Goal: Complete application form: Complete application form

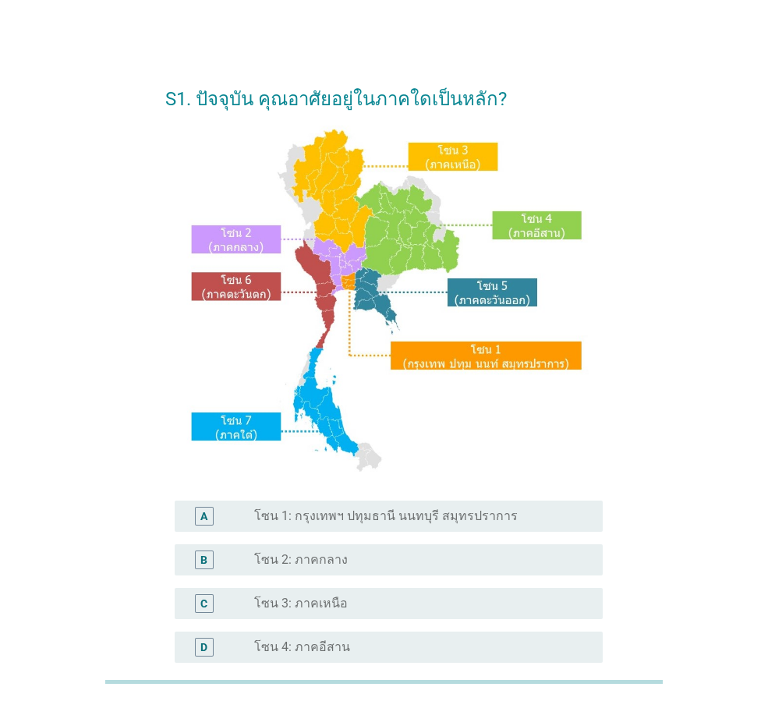
click at [303, 521] on label "โซน 1: กรุงเทพฯ ปทุมธานี นนทบุรี สมุทรปราการ" at bounding box center [386, 517] width 264 height 16
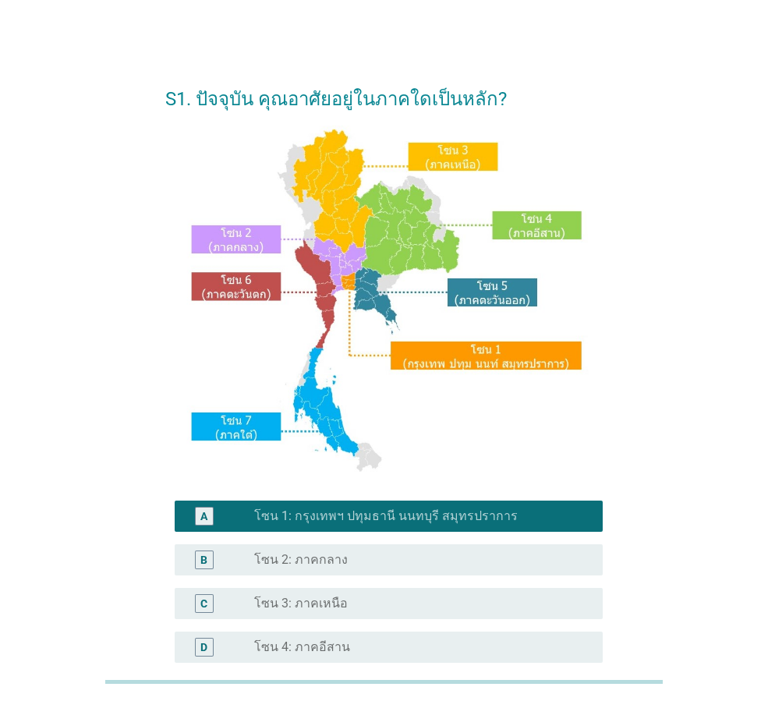
scroll to position [234, 0]
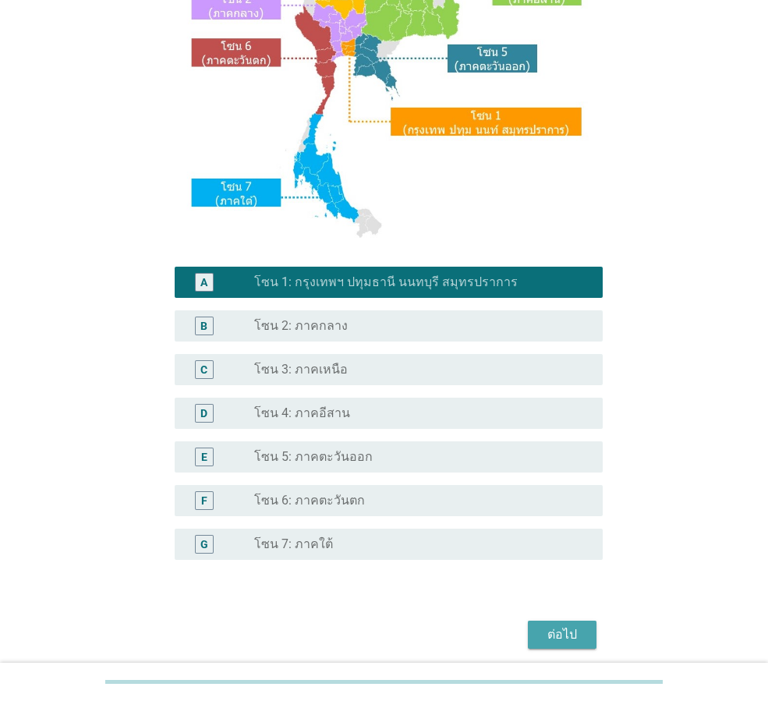
click at [561, 633] on div "ต่อไป" at bounding box center [563, 635] width 44 height 19
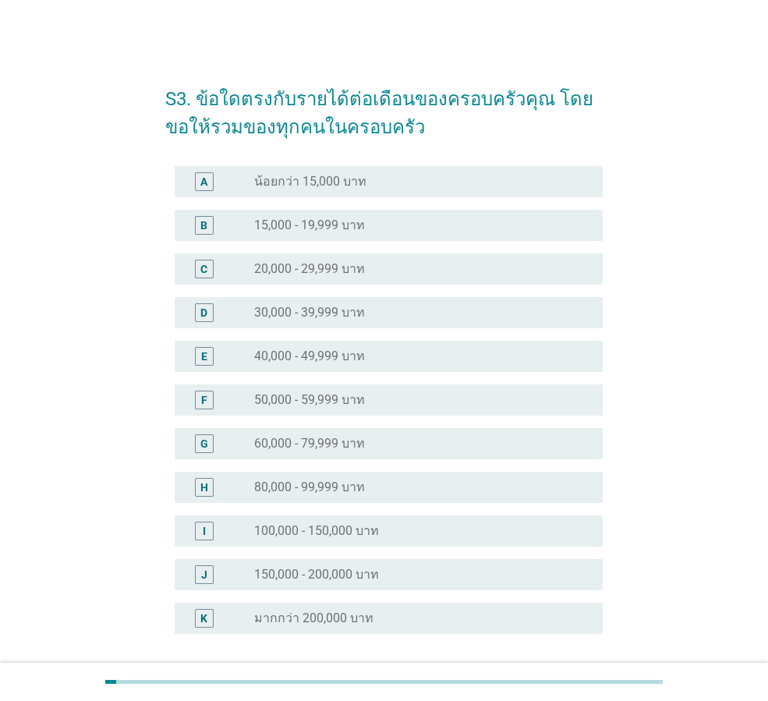
click at [354, 360] on label "40,000 - 49,999 บาท" at bounding box center [309, 357] width 111 height 16
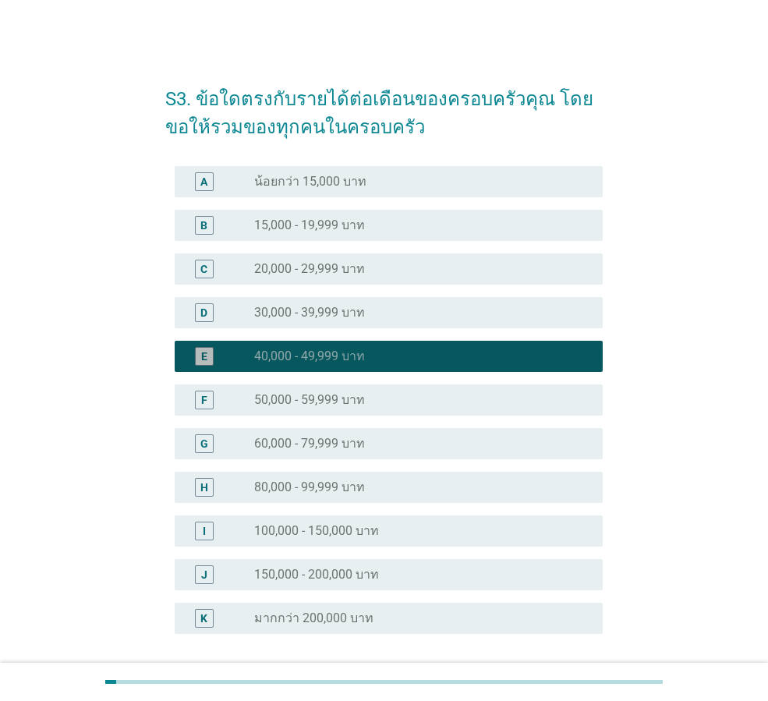
scroll to position [133, 0]
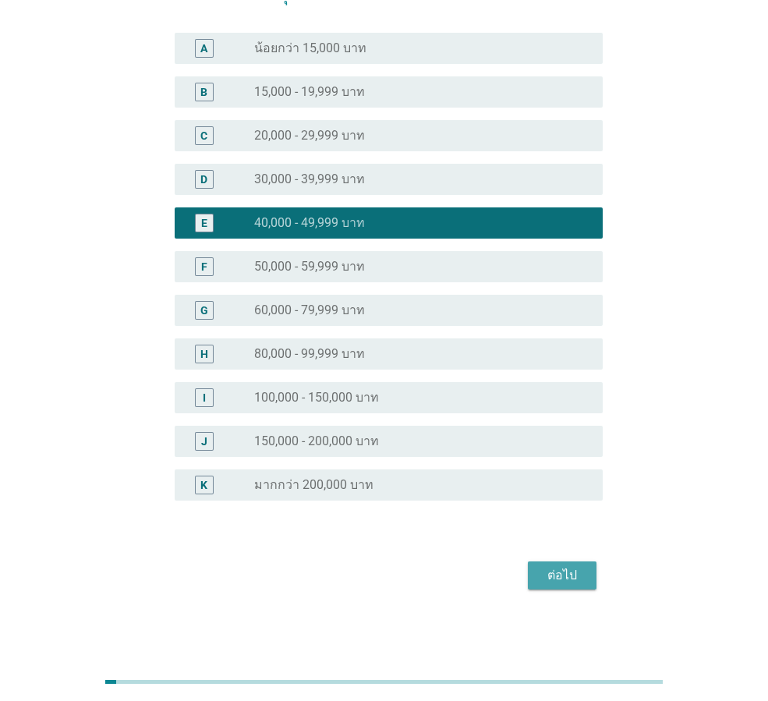
click at [539, 575] on button "ต่อไป" at bounding box center [562, 576] width 69 height 28
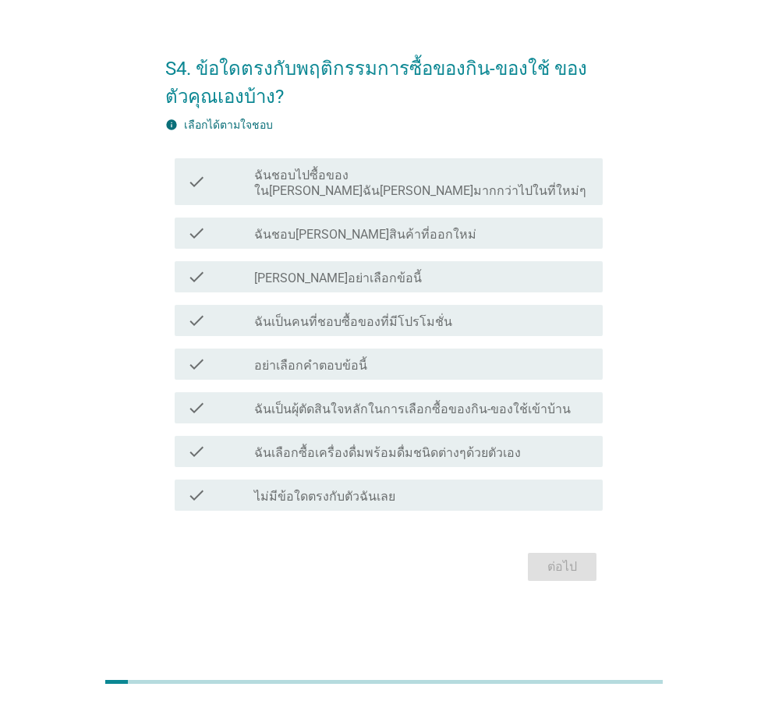
scroll to position [0, 0]
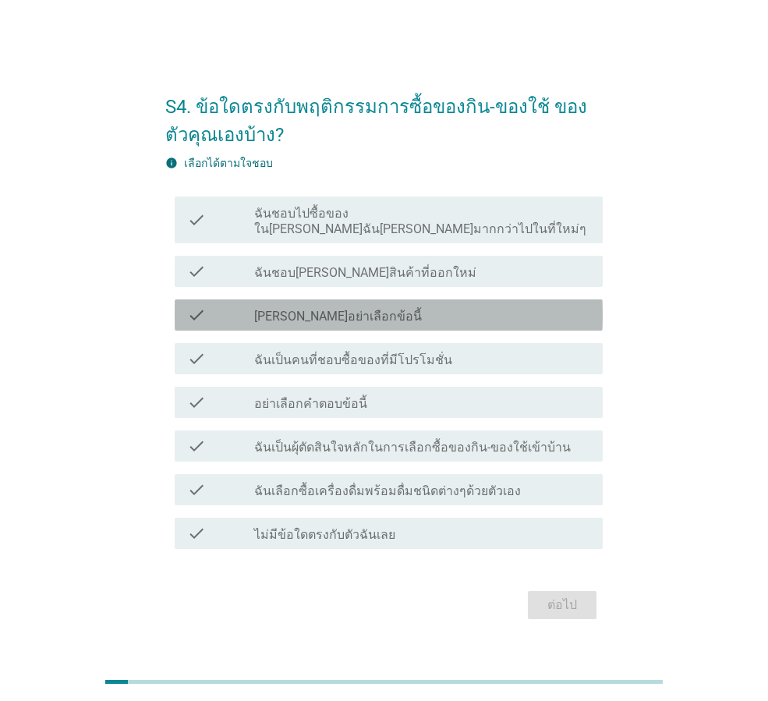
click at [328, 309] on label "[PERSON_NAME]อย่าเลือกข้อนี้" at bounding box center [338, 317] width 168 height 16
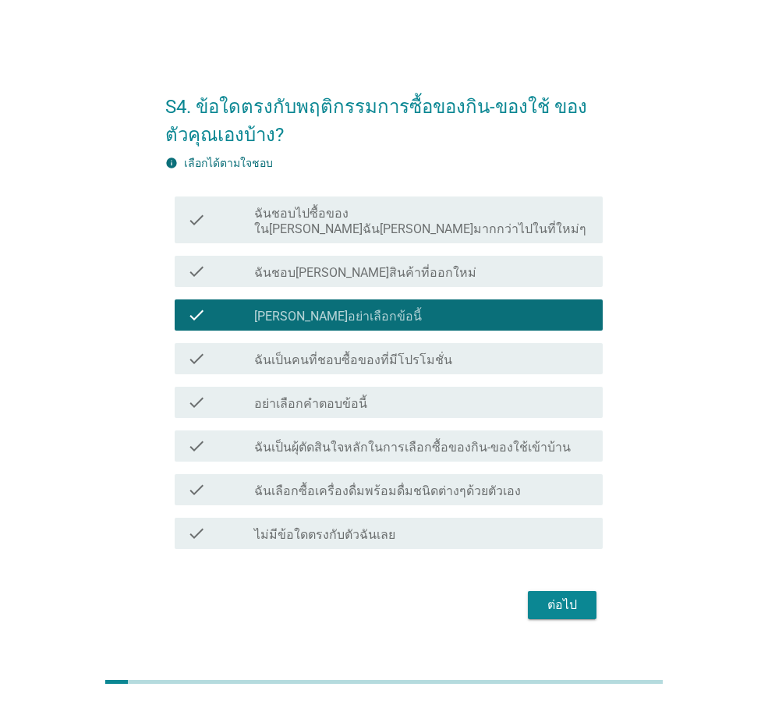
click at [335, 309] on label "[PERSON_NAME]อย่าเลือกข้อนี้" at bounding box center [338, 317] width 168 height 16
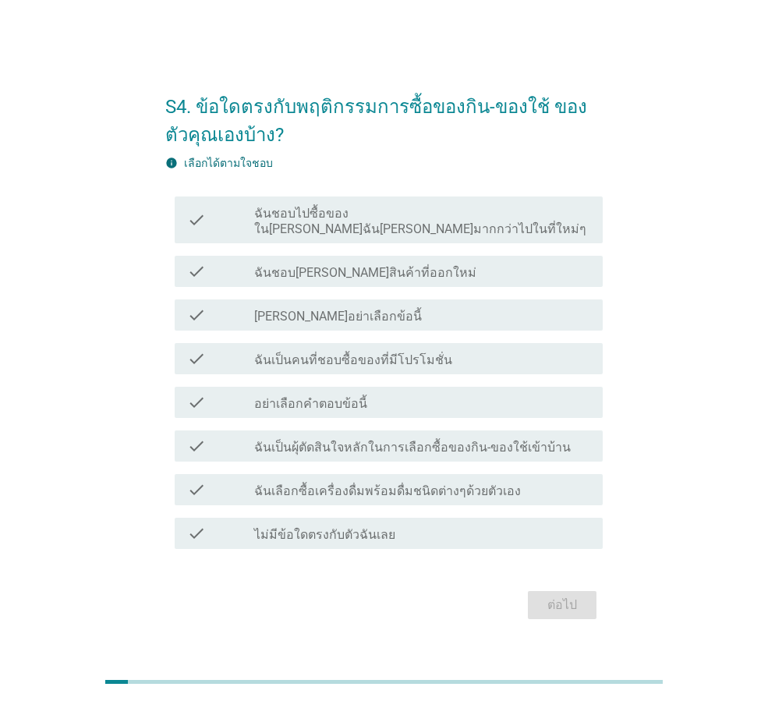
click at [341, 265] on label "ฉันชอบ[PERSON_NAME]สินค้าที่ออกใหม่" at bounding box center [365, 273] width 222 height 16
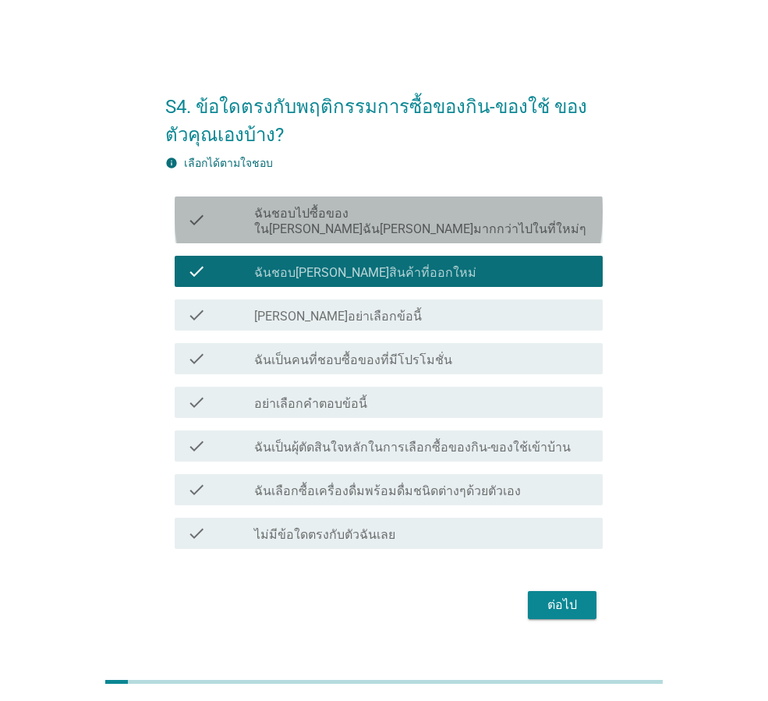
click at [356, 233] on div "check check_box_outline_blank ฉันชอบไปซื้อของใน[PERSON_NAME]ฉัน[PERSON_NAME]มาก…" at bounding box center [389, 220] width 428 height 47
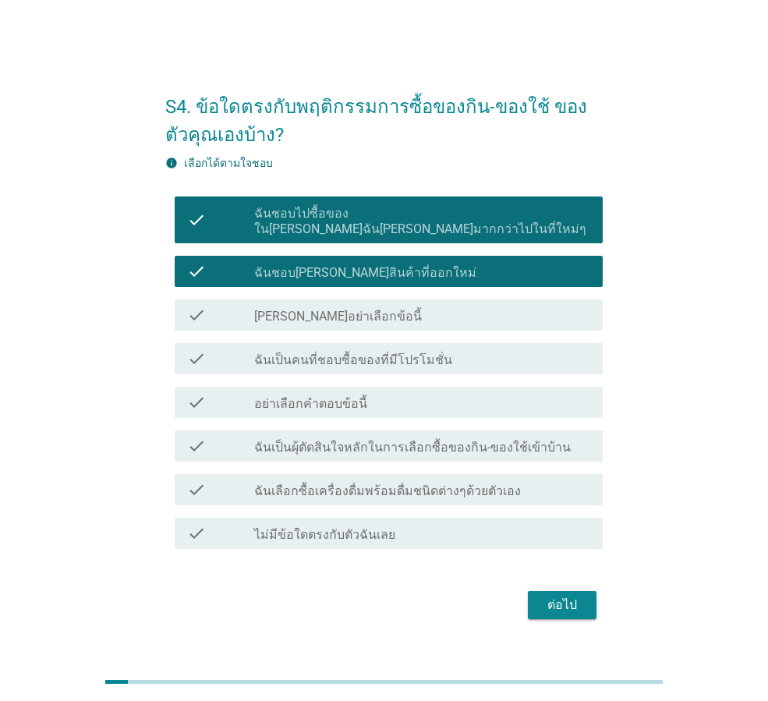
click at [369, 353] on label "ฉันเป็นคนที่ชอบซื้อของที่มีโปรโมชั่น" at bounding box center [353, 361] width 198 height 16
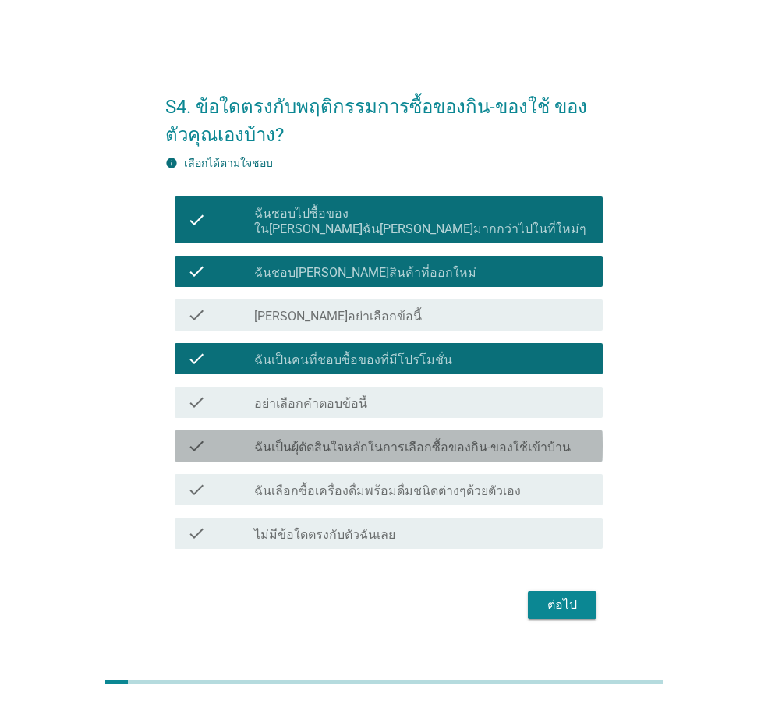
click at [319, 440] on label "ฉันเป็นผุ้ตัดสินใจหลักในการเลือกซื้อของกิน-ของใช้เข้าบ้าน" at bounding box center [412, 448] width 317 height 16
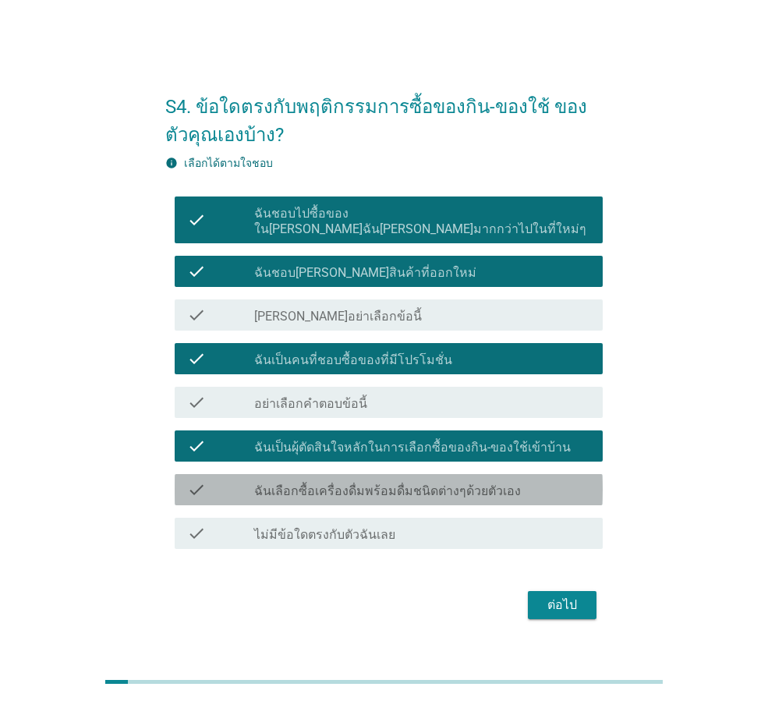
click at [300, 484] on label "ฉันเลือกซื้อเครื่องดื่มพร้อมดื่มชนิดต่างๆด้วยตัวเอง" at bounding box center [387, 492] width 267 height 16
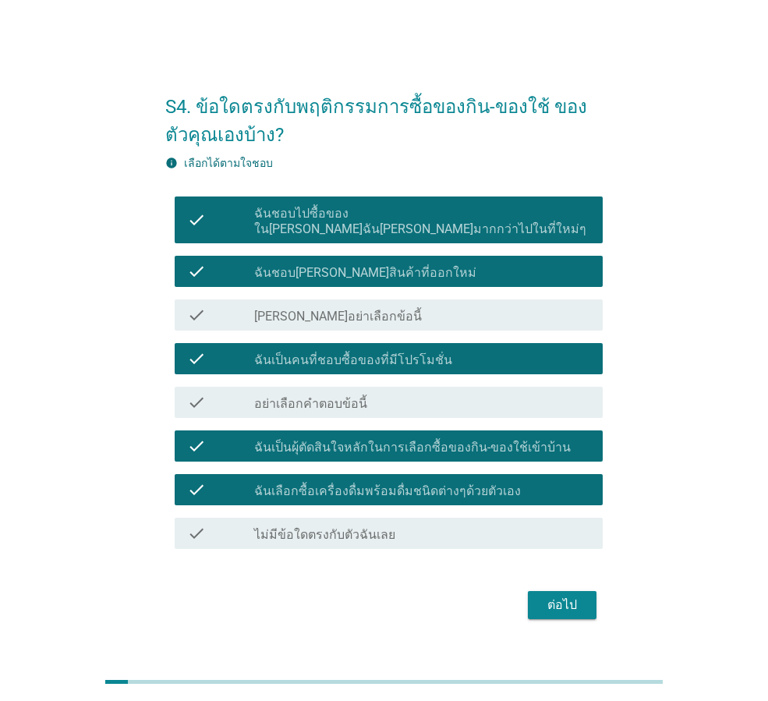
click at [547, 597] on div "ต่อไป" at bounding box center [563, 605] width 44 height 19
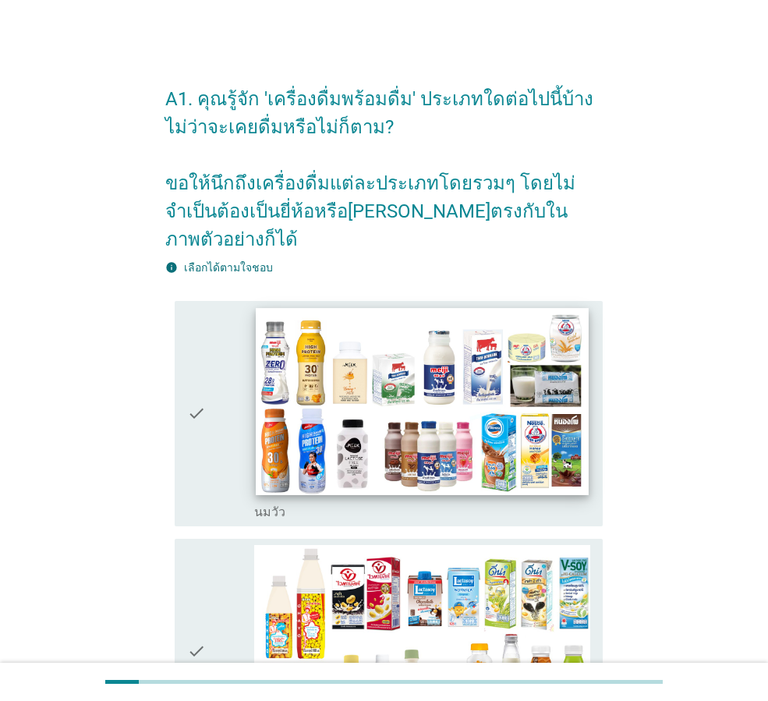
click at [452, 442] on img at bounding box center [422, 401] width 332 height 187
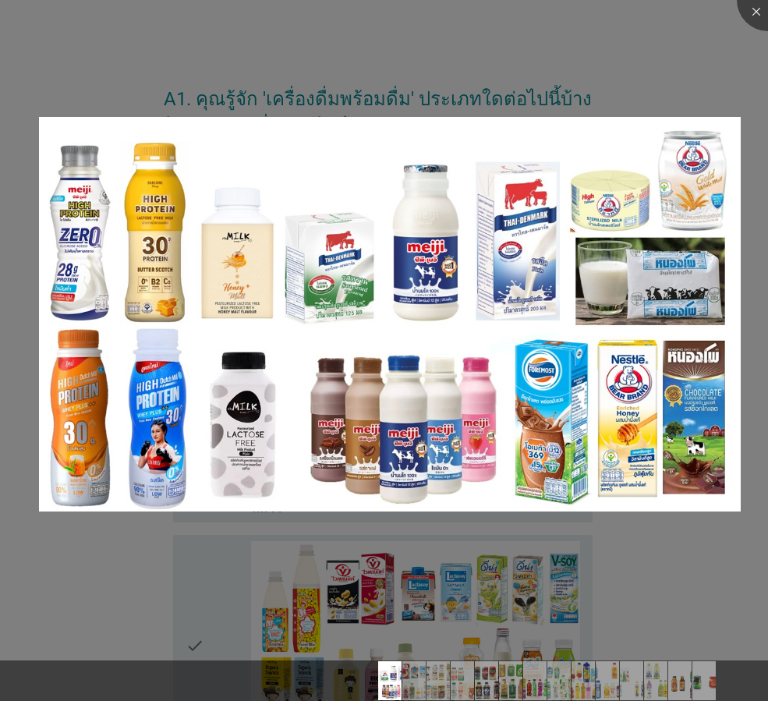
click at [456, 531] on div at bounding box center [384, 350] width 768 height 701
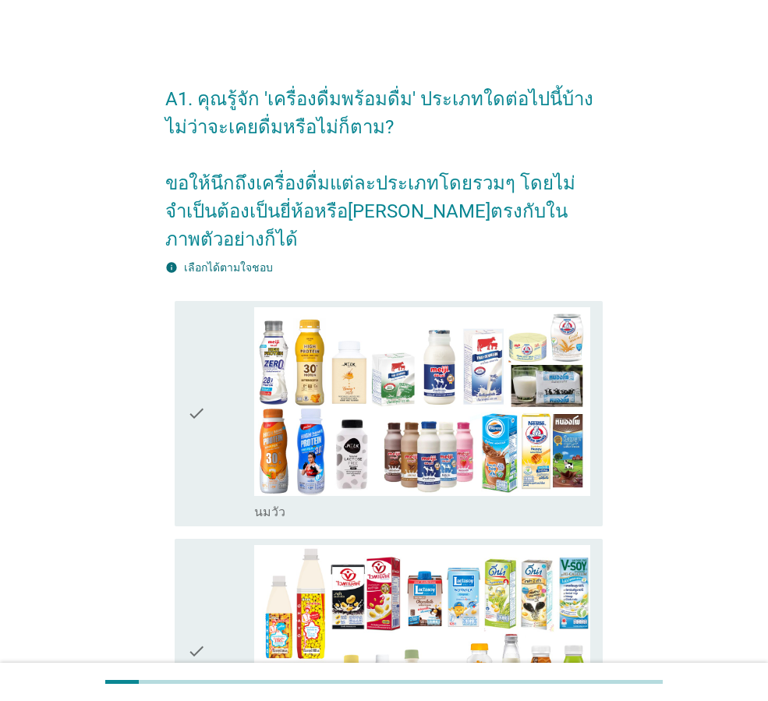
click at [201, 386] on icon "check" at bounding box center [196, 413] width 19 height 213
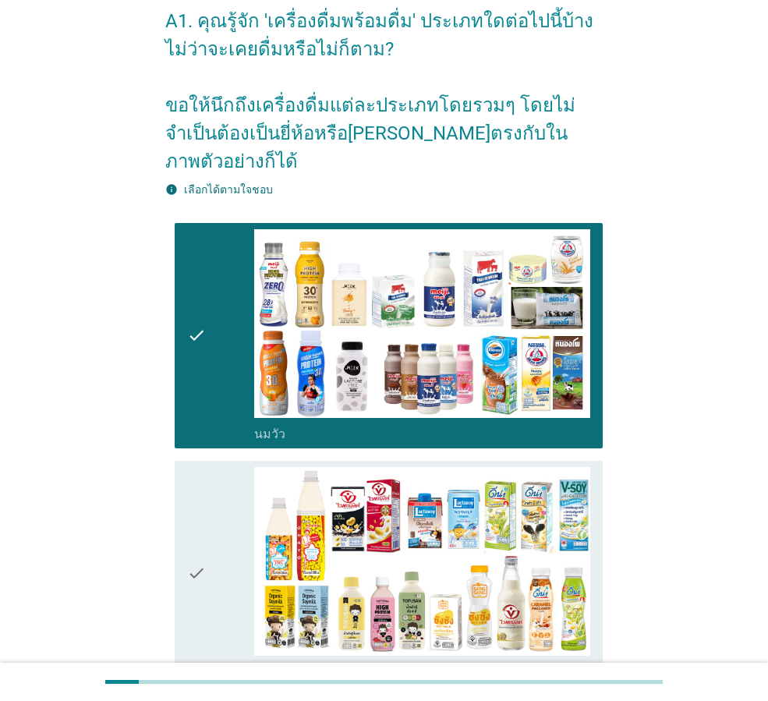
scroll to position [156, 0]
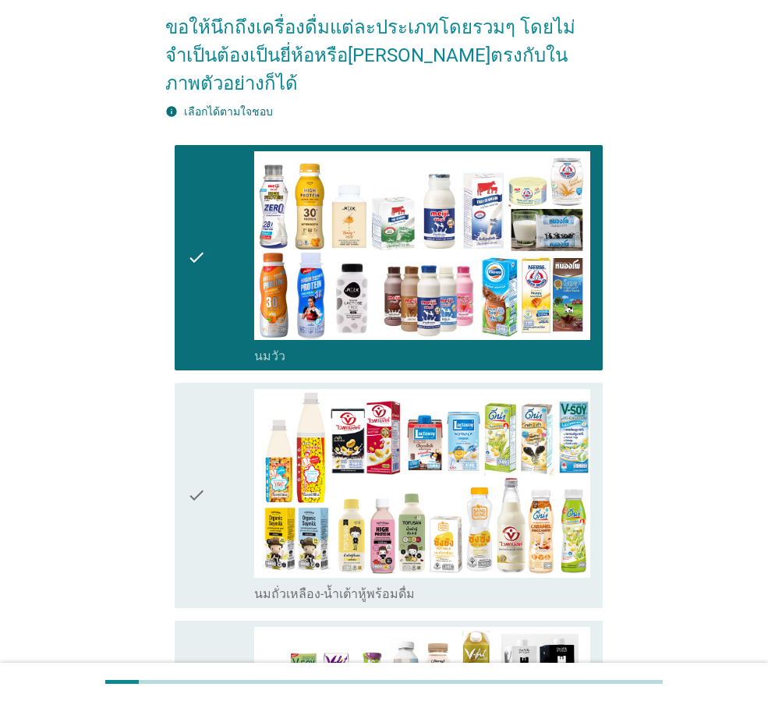
click at [200, 463] on icon "check" at bounding box center [196, 495] width 19 height 213
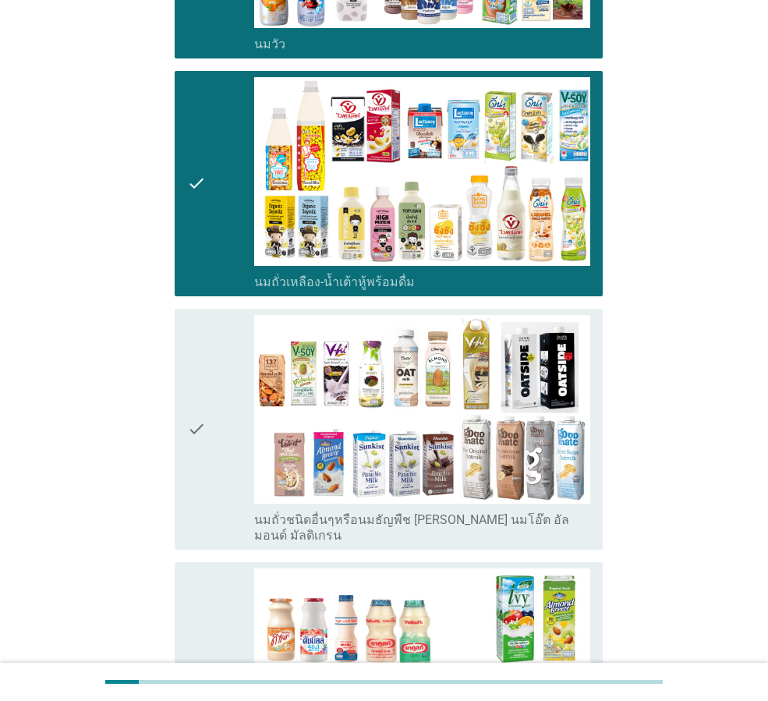
scroll to position [546, 0]
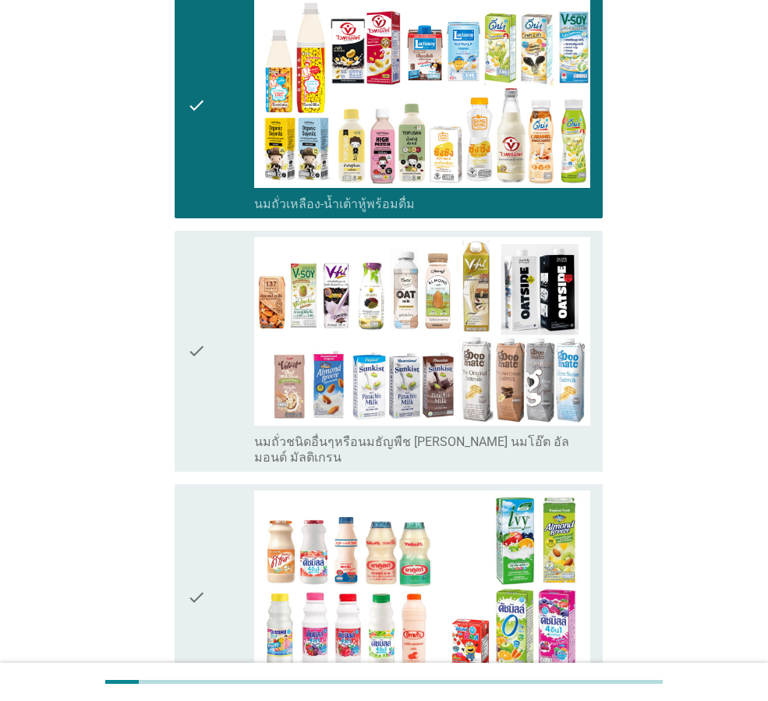
click at [199, 555] on icon "check" at bounding box center [196, 597] width 19 height 213
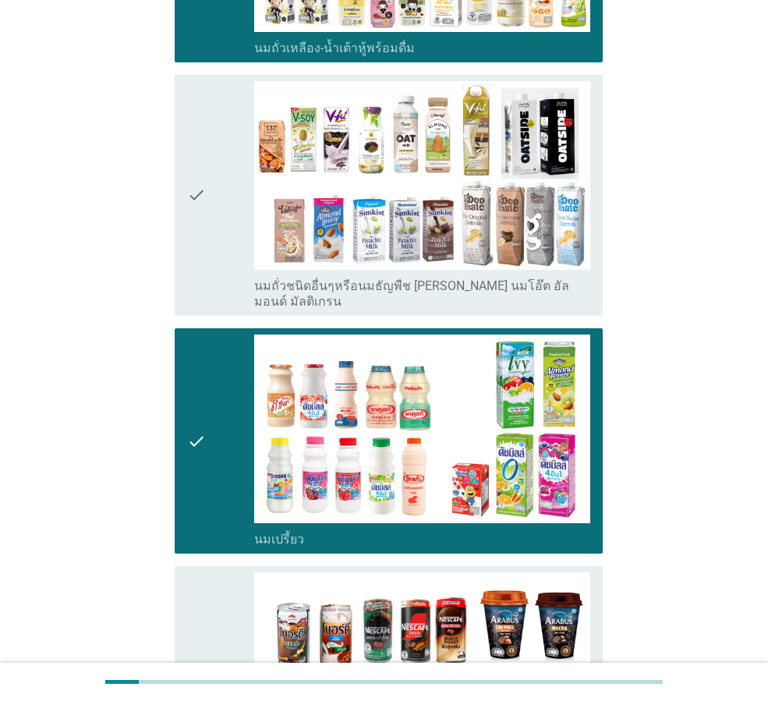
scroll to position [858, 0]
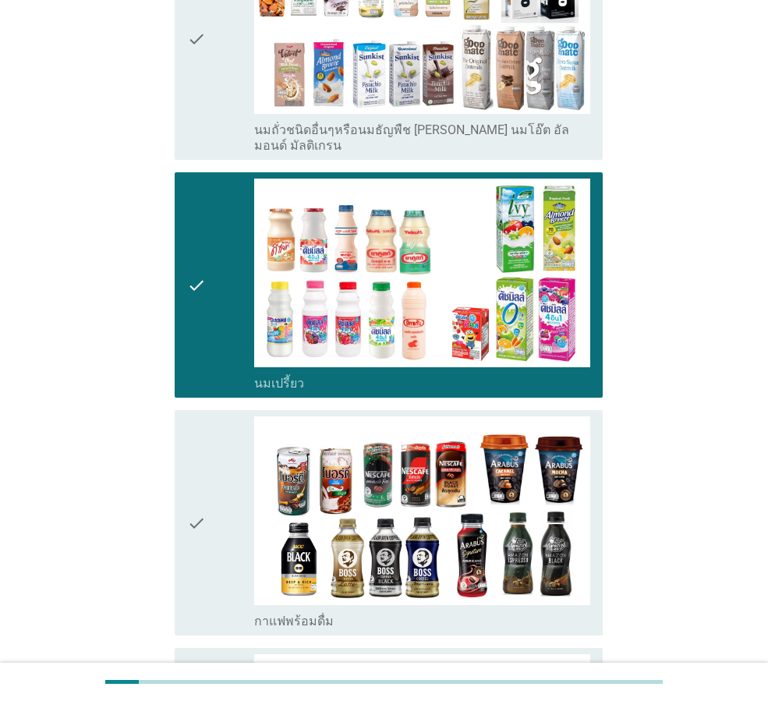
click at [197, 490] on icon "check" at bounding box center [196, 523] width 19 height 213
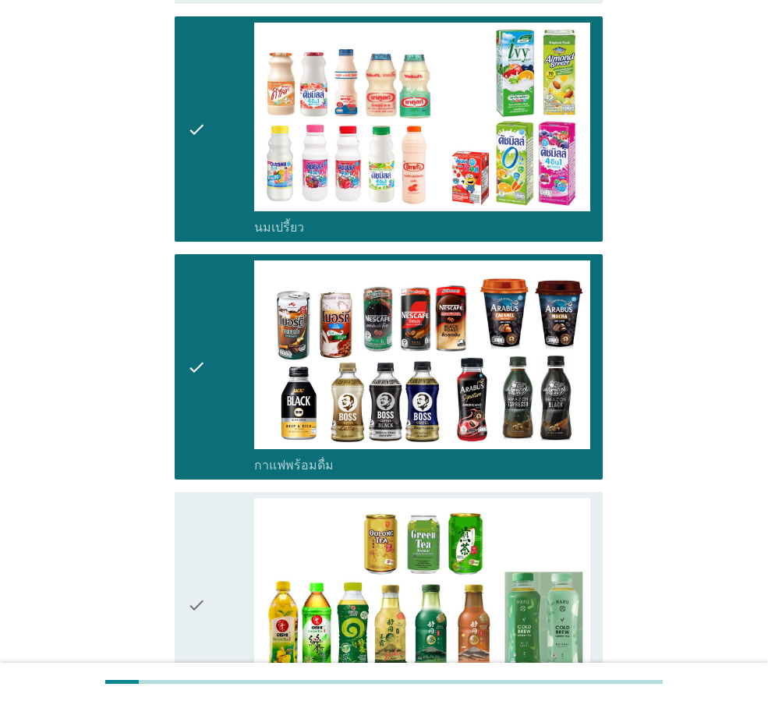
scroll to position [1092, 0]
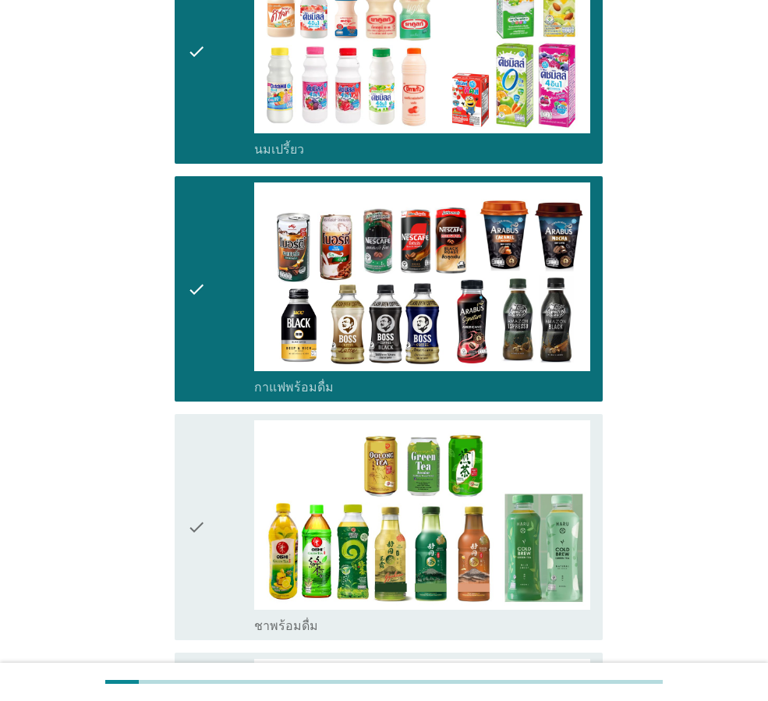
click at [197, 491] on icon "check" at bounding box center [196, 526] width 19 height 213
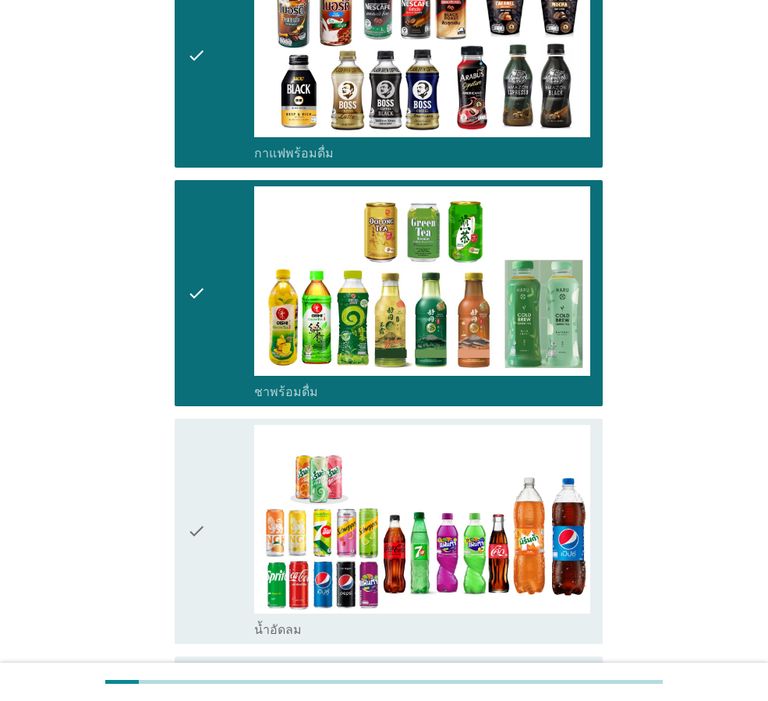
scroll to position [1404, 0]
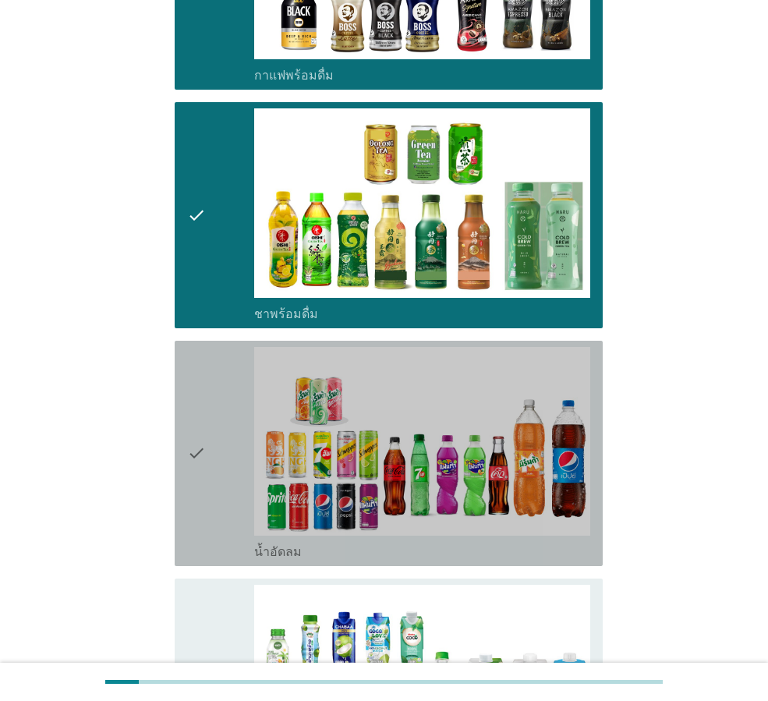
click at [192, 416] on icon "check" at bounding box center [196, 453] width 19 height 213
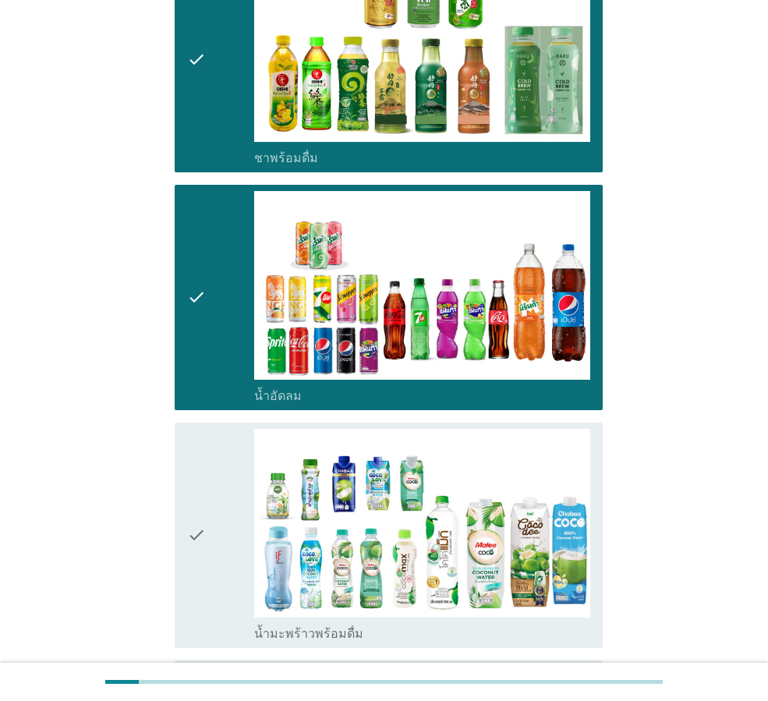
scroll to position [1638, 0]
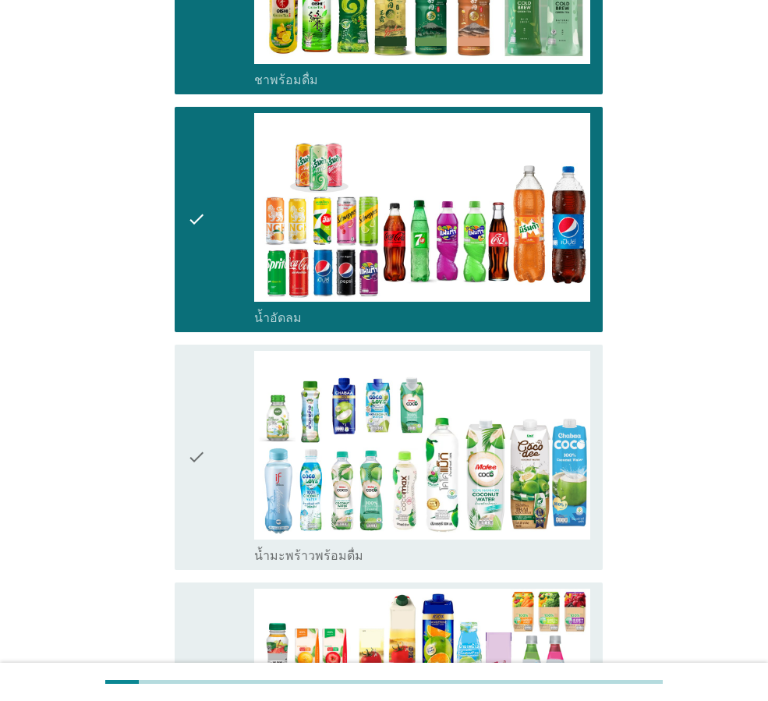
click at [199, 418] on icon "check" at bounding box center [196, 457] width 19 height 213
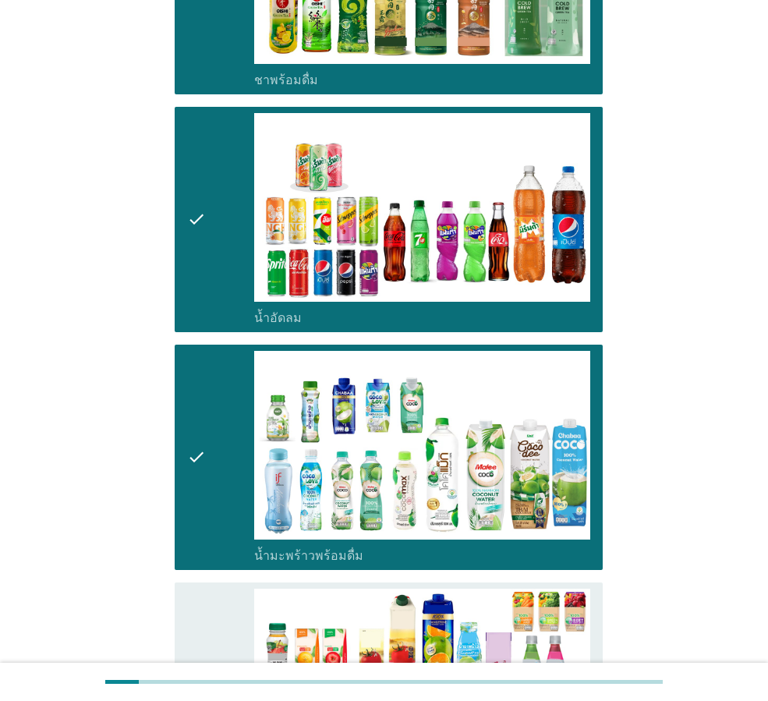
scroll to position [1794, 0]
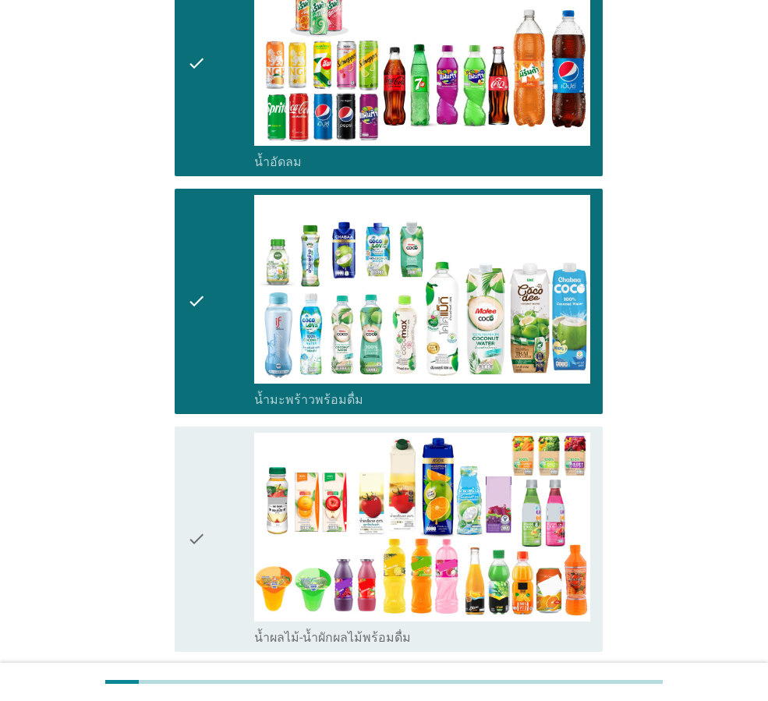
click at [200, 491] on icon "check" at bounding box center [196, 539] width 19 height 213
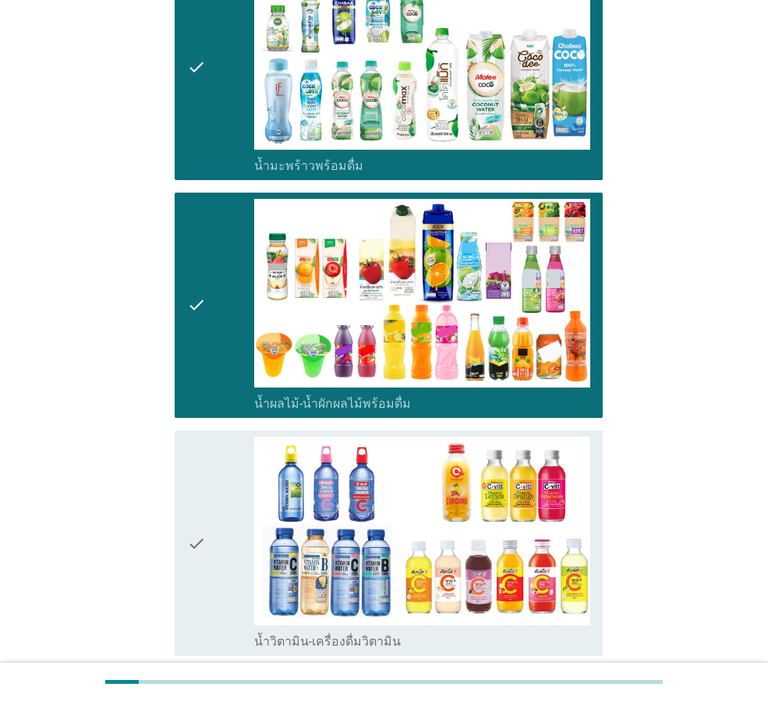
scroll to position [2106, 0]
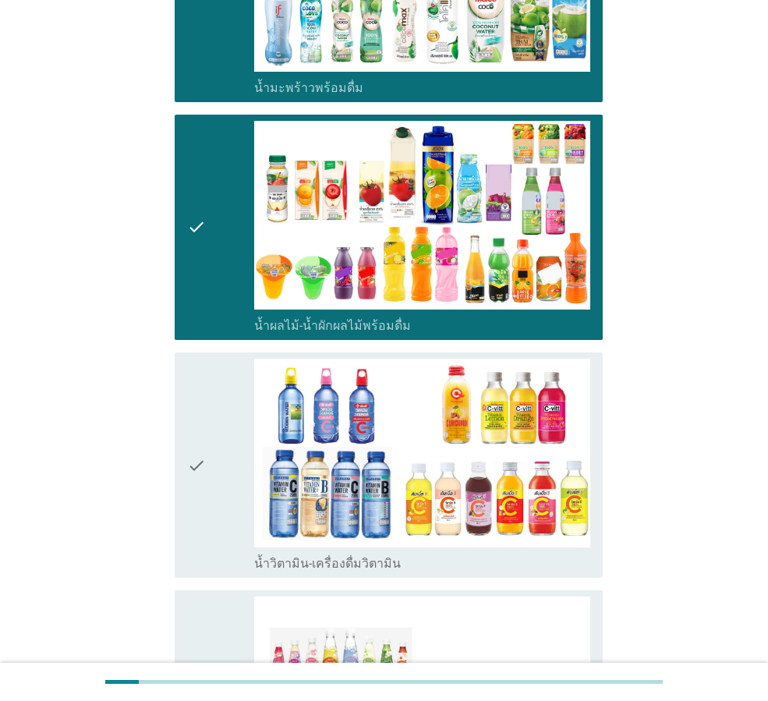
click at [193, 436] on icon "check" at bounding box center [196, 465] width 19 height 213
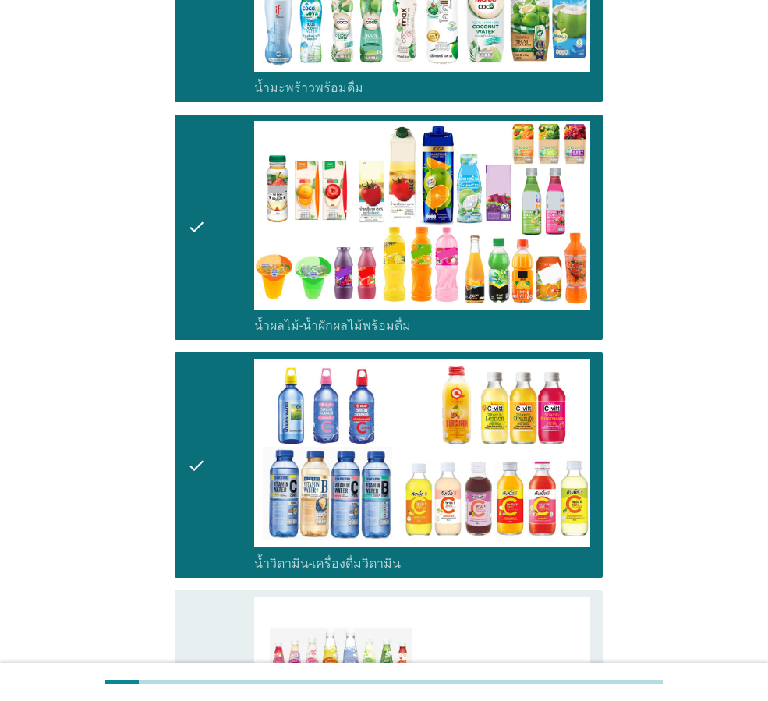
scroll to position [2262, 0]
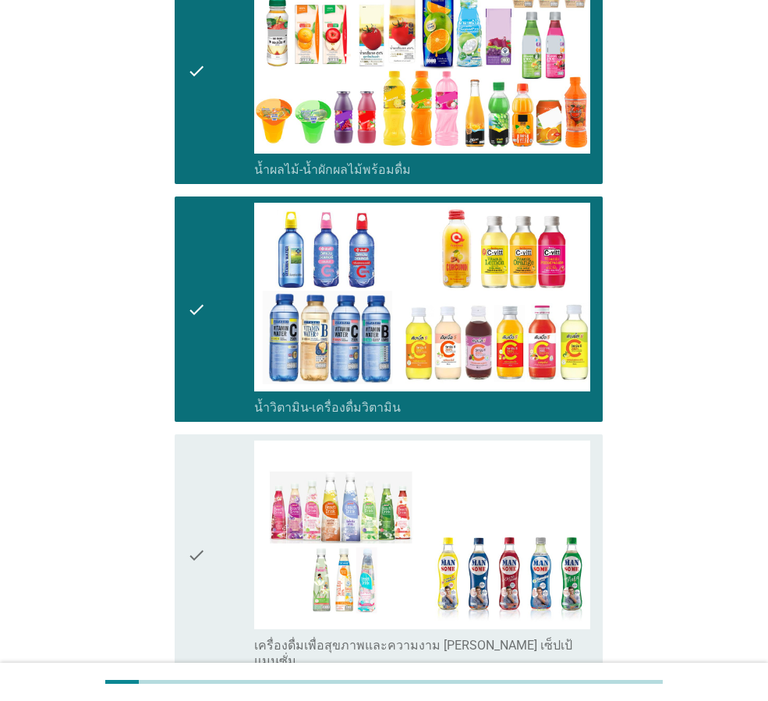
click at [199, 507] on icon "check" at bounding box center [196, 555] width 19 height 229
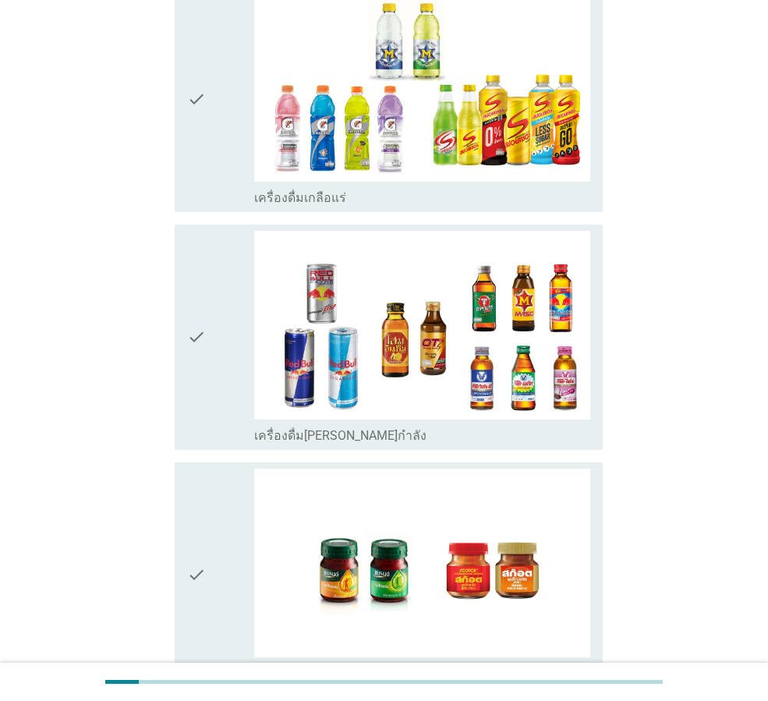
scroll to position [3042, 0]
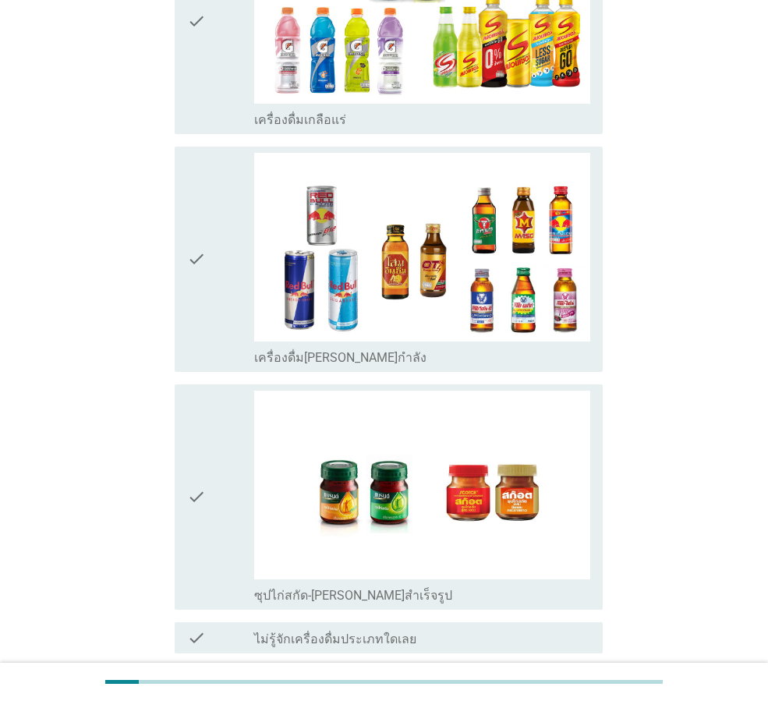
click at [204, 440] on icon "check" at bounding box center [196, 497] width 19 height 213
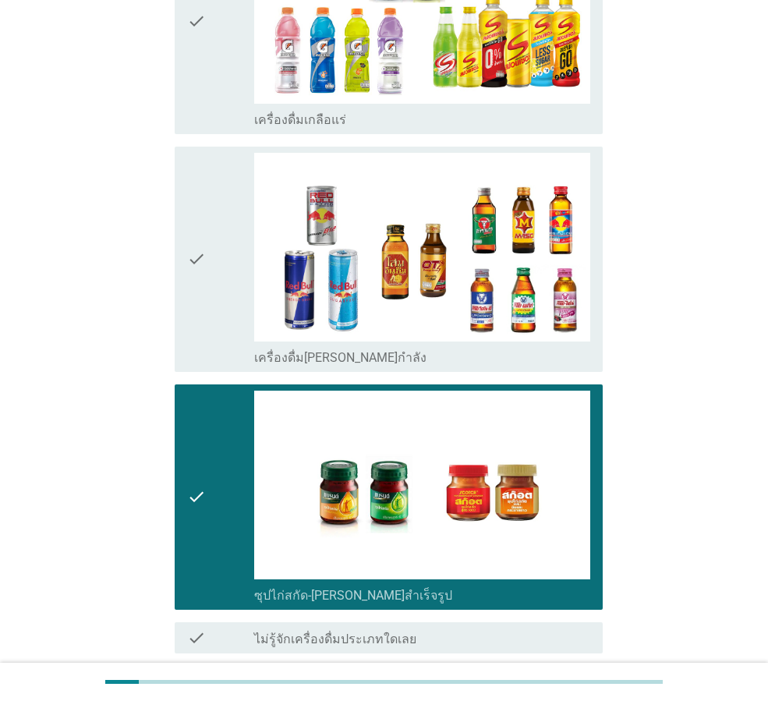
click at [555, 700] on div "ต่อไป" at bounding box center [563, 709] width 44 height 19
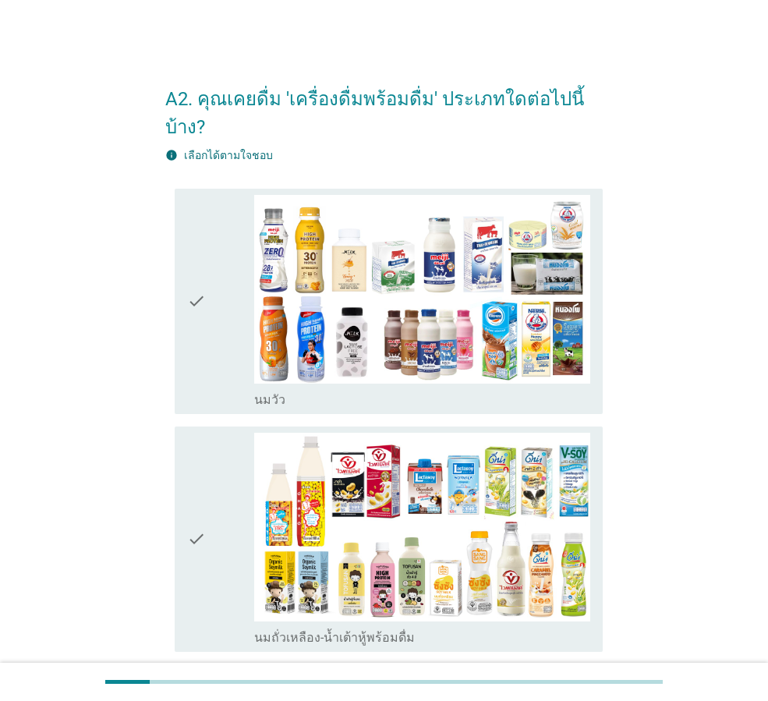
click at [197, 274] on icon "check" at bounding box center [196, 301] width 19 height 213
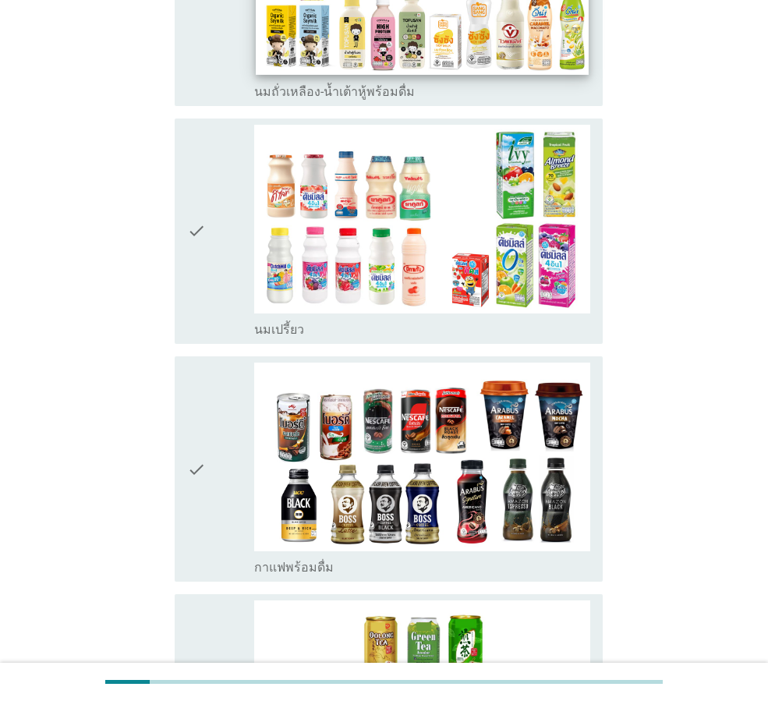
scroll to position [780, 0]
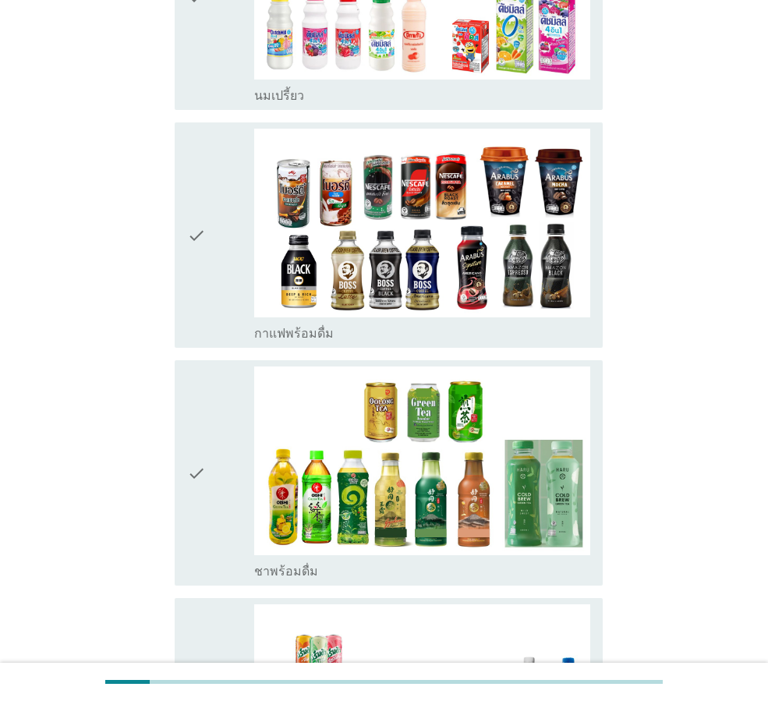
click at [203, 451] on icon "check" at bounding box center [196, 473] width 19 height 213
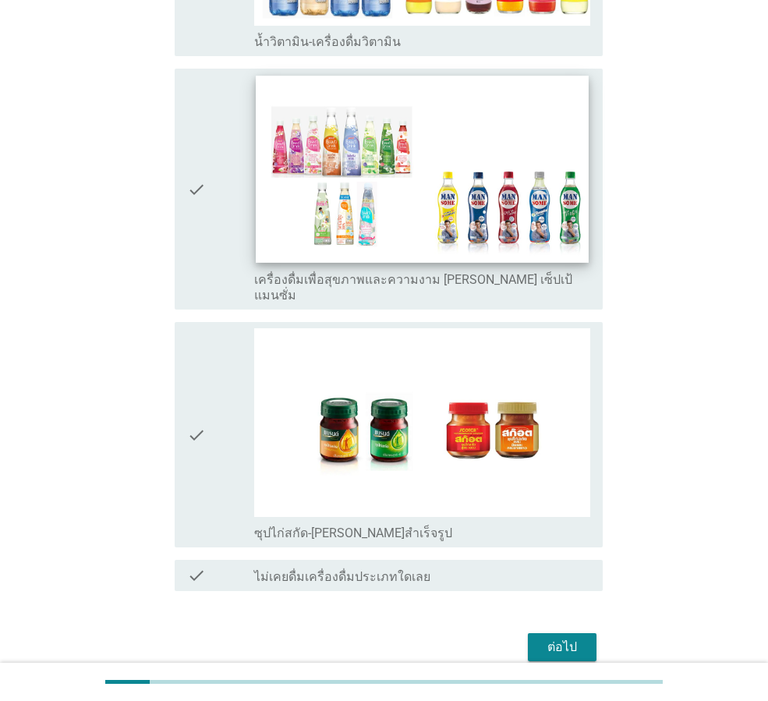
scroll to position [2291, 0]
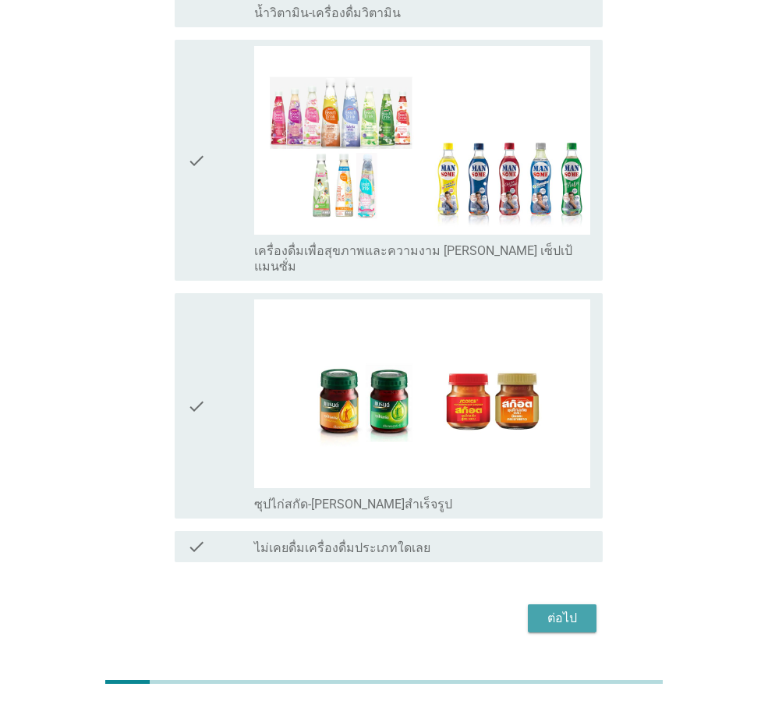
click at [541, 609] on div "ต่อไป" at bounding box center [563, 618] width 44 height 19
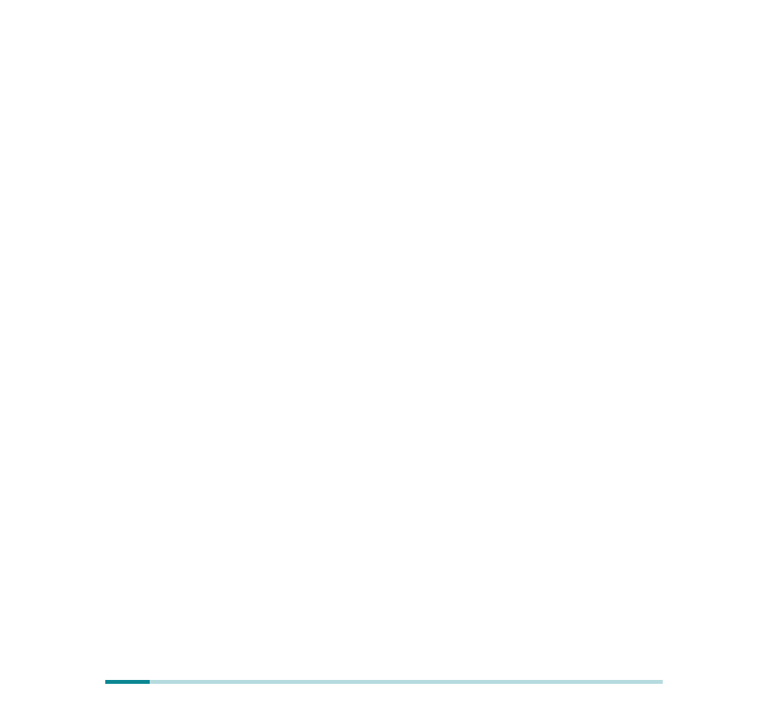
scroll to position [0, 0]
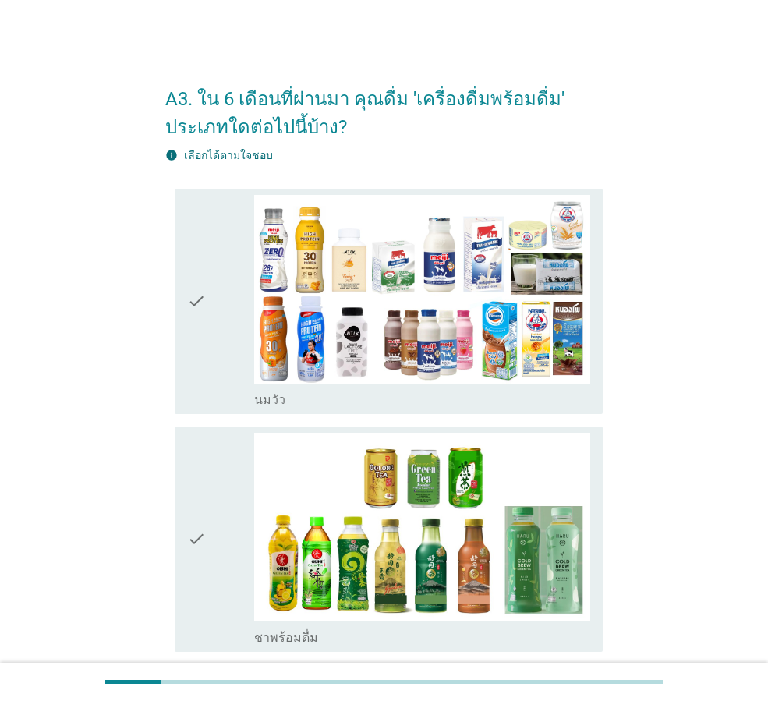
click at [198, 300] on icon "check" at bounding box center [196, 301] width 19 height 213
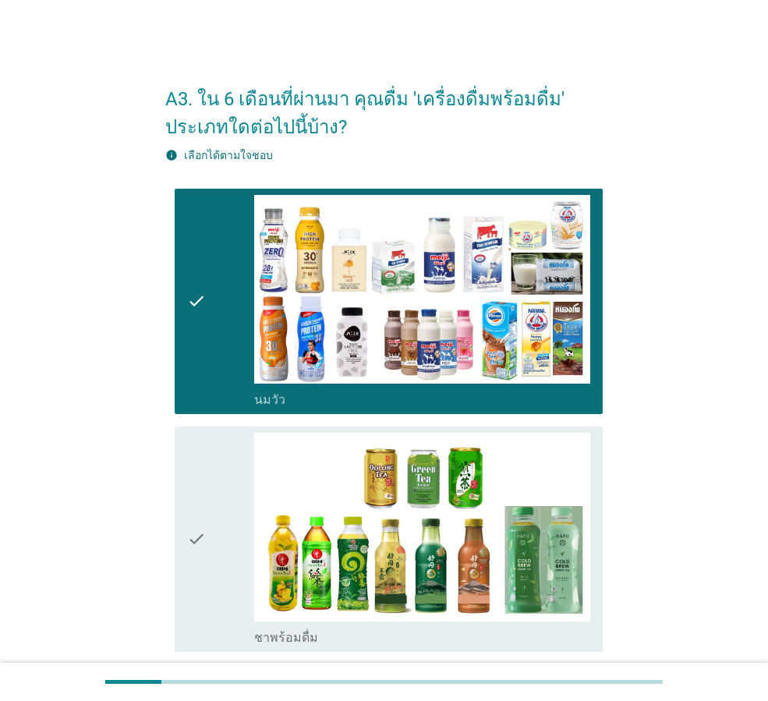
click at [193, 541] on icon "check" at bounding box center [196, 539] width 19 height 213
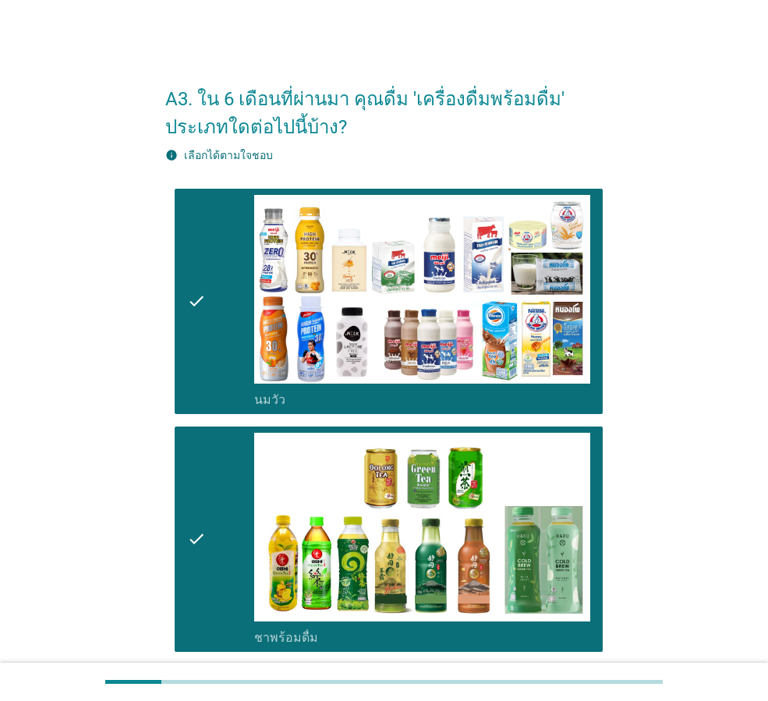
scroll to position [176, 0]
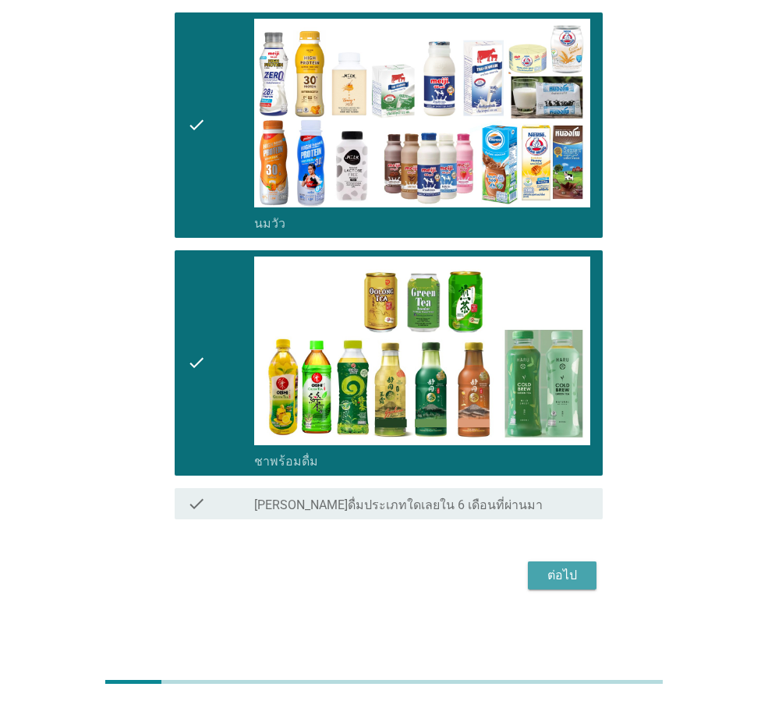
click at [562, 576] on div "ต่อไป" at bounding box center [563, 575] width 44 height 19
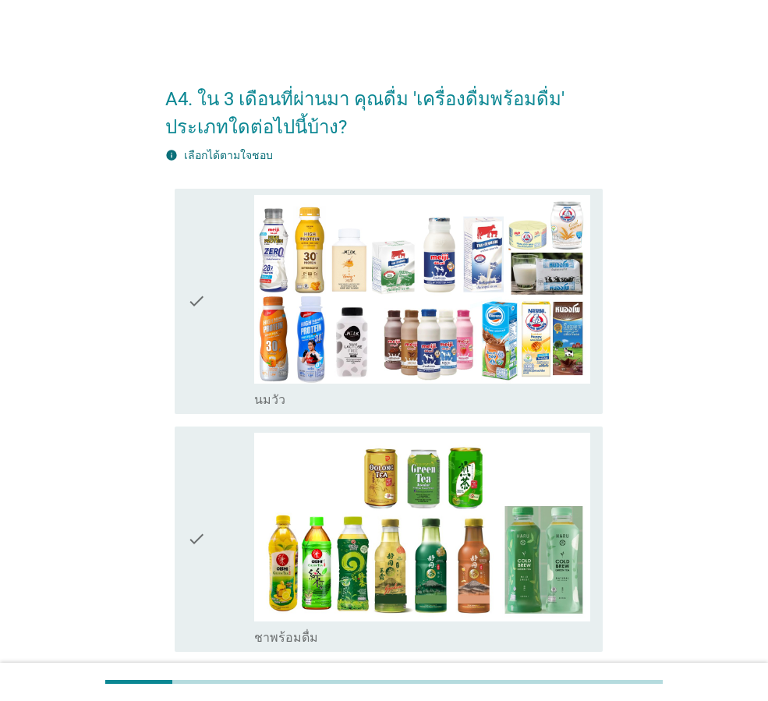
click at [181, 306] on div "check check_box_outline_blank [PERSON_NAME]" at bounding box center [389, 301] width 428 height 225
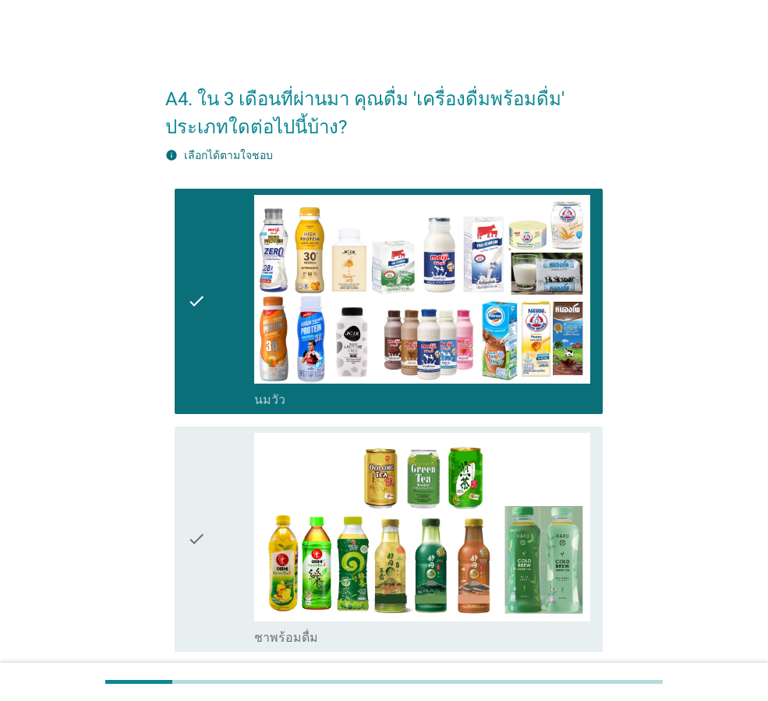
click at [194, 537] on icon "check" at bounding box center [196, 539] width 19 height 213
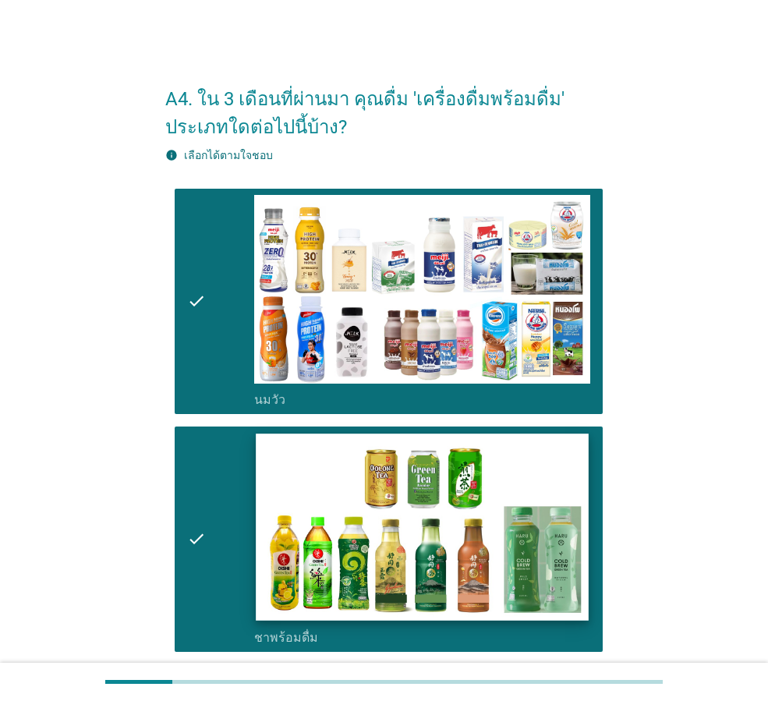
scroll to position [176, 0]
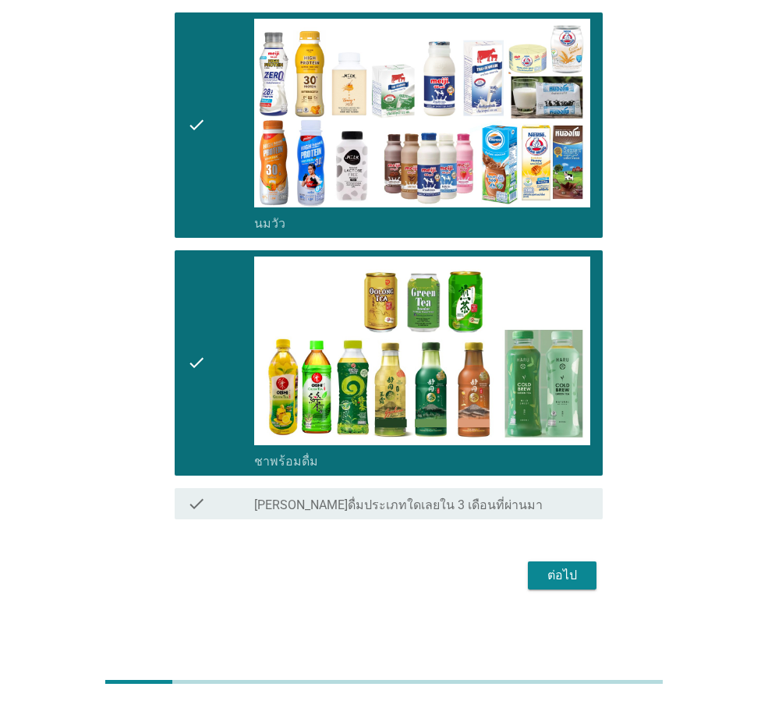
click at [571, 580] on div "ต่อไป" at bounding box center [563, 575] width 44 height 19
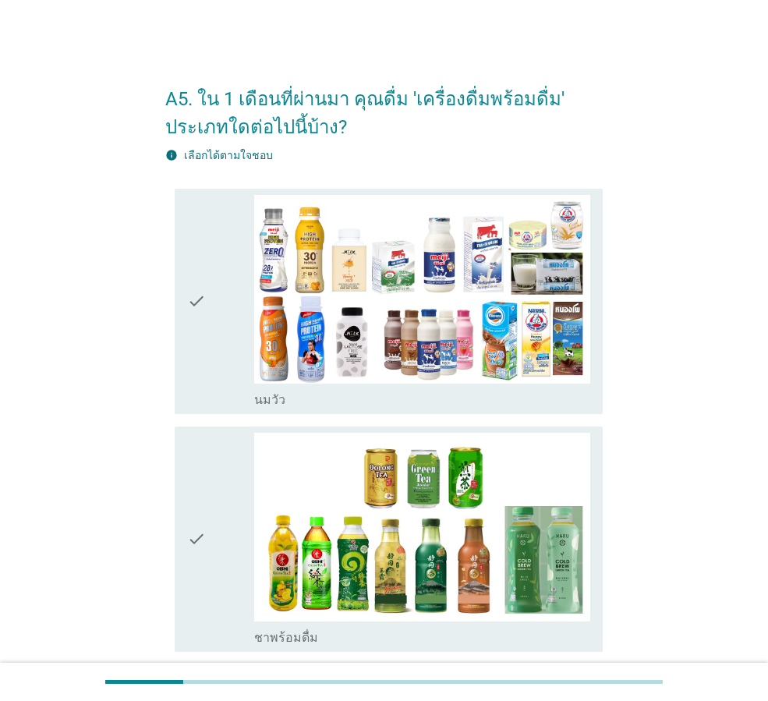
click at [209, 299] on div "check" at bounding box center [220, 301] width 67 height 213
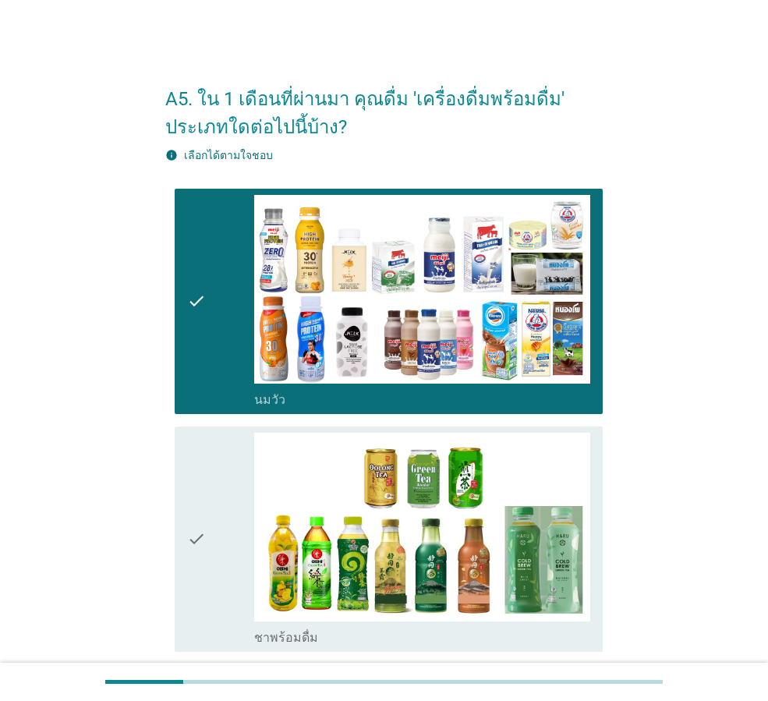
click at [211, 544] on div "check" at bounding box center [220, 539] width 67 height 213
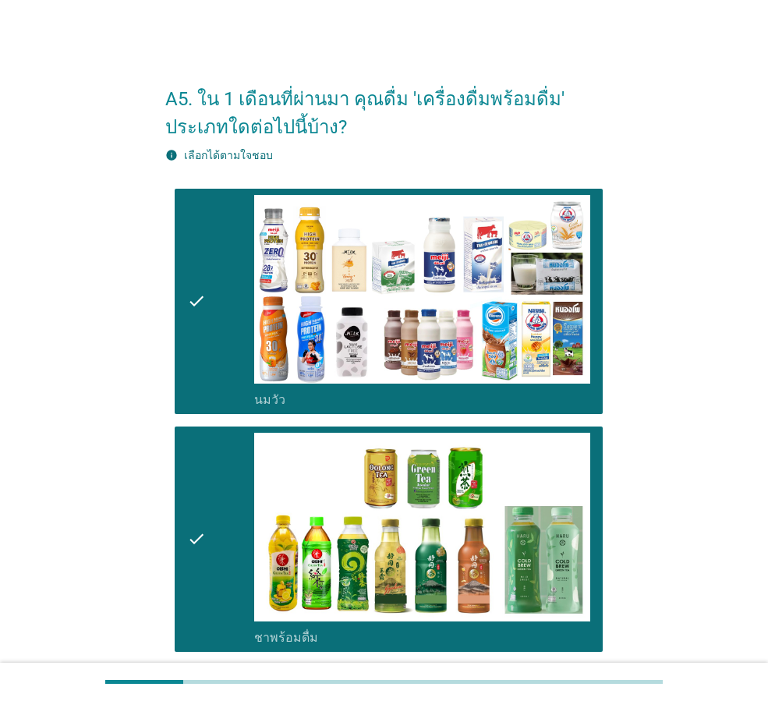
scroll to position [176, 0]
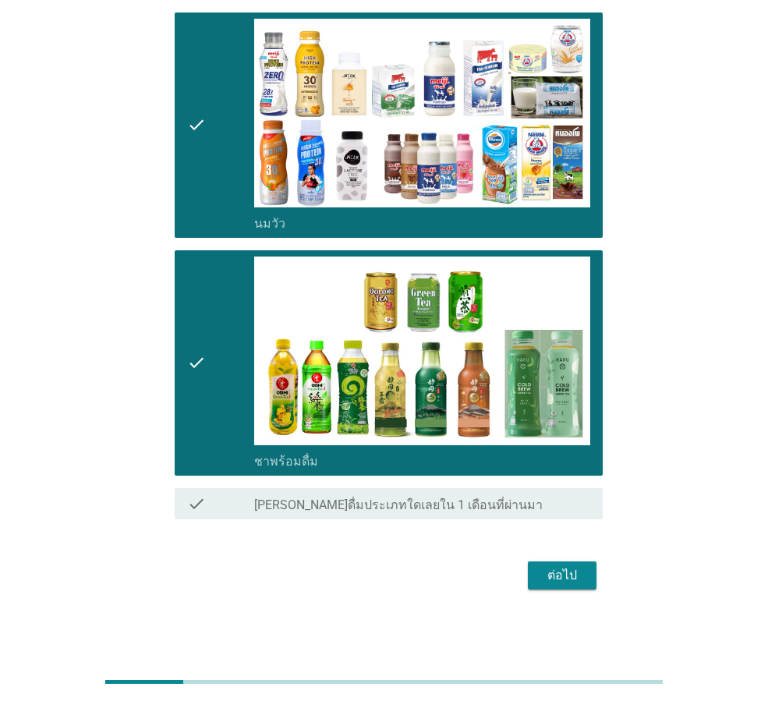
click at [559, 581] on div "ต่อไป" at bounding box center [563, 575] width 44 height 19
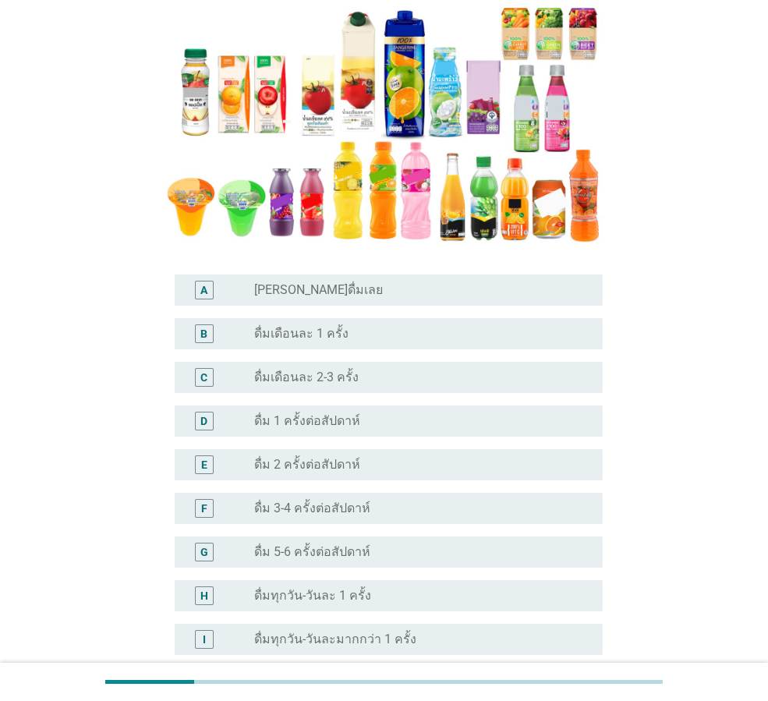
scroll to position [312, 0]
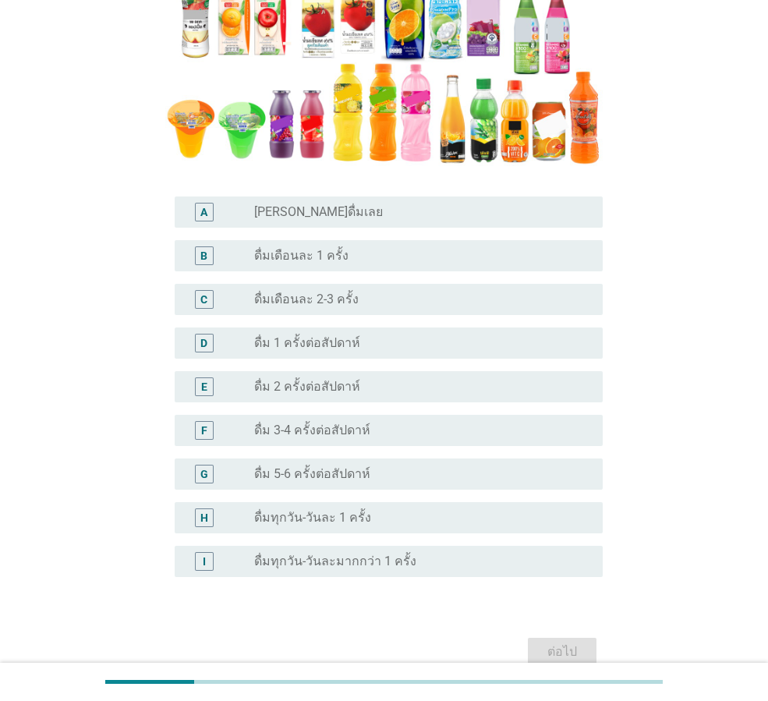
click at [354, 253] on div "radio_button_unchecked ดื่มเดือนละ 1 ครั้ง" at bounding box center [416, 256] width 324 height 16
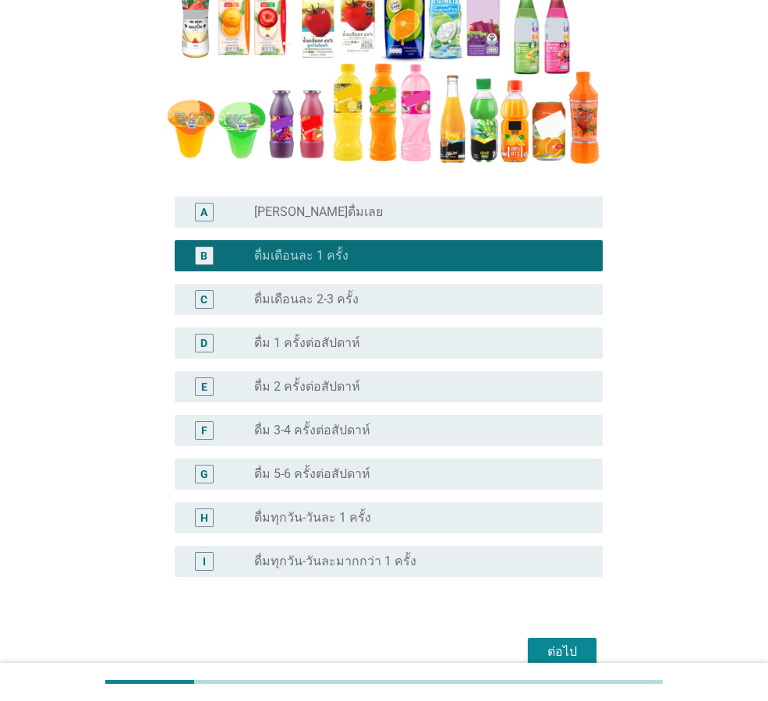
click at [554, 650] on div "ต่อไป" at bounding box center [563, 652] width 44 height 19
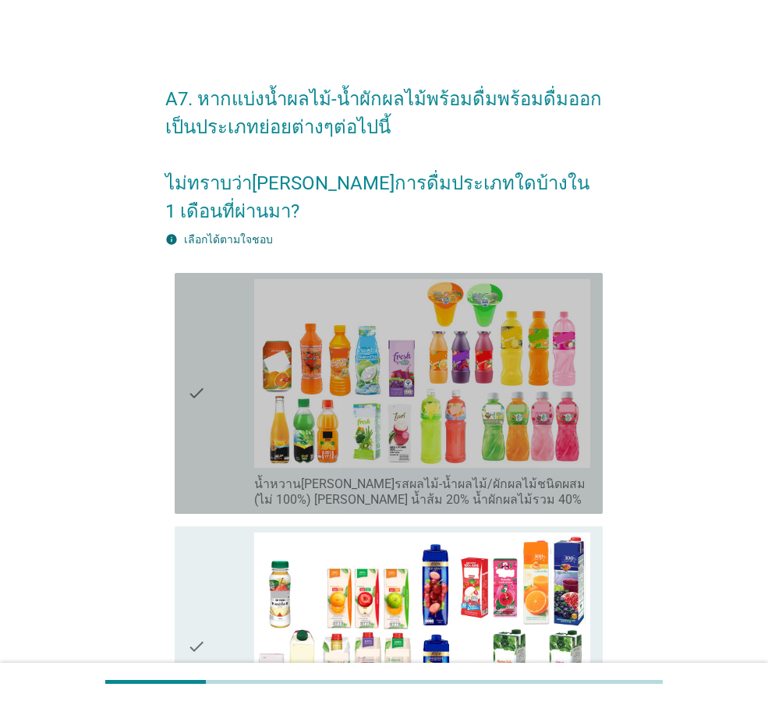
click at [193, 368] on icon "check" at bounding box center [196, 393] width 19 height 229
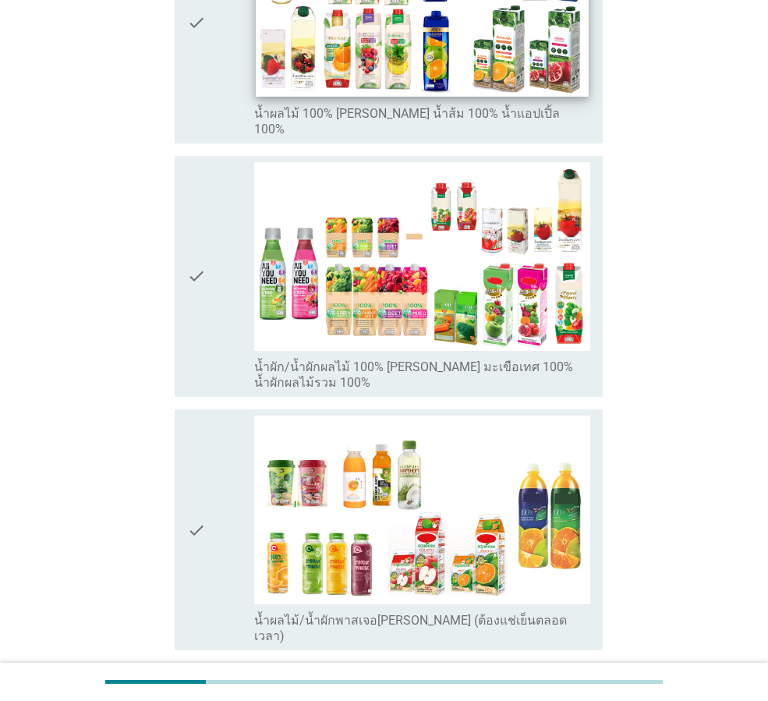
scroll to position [784, 0]
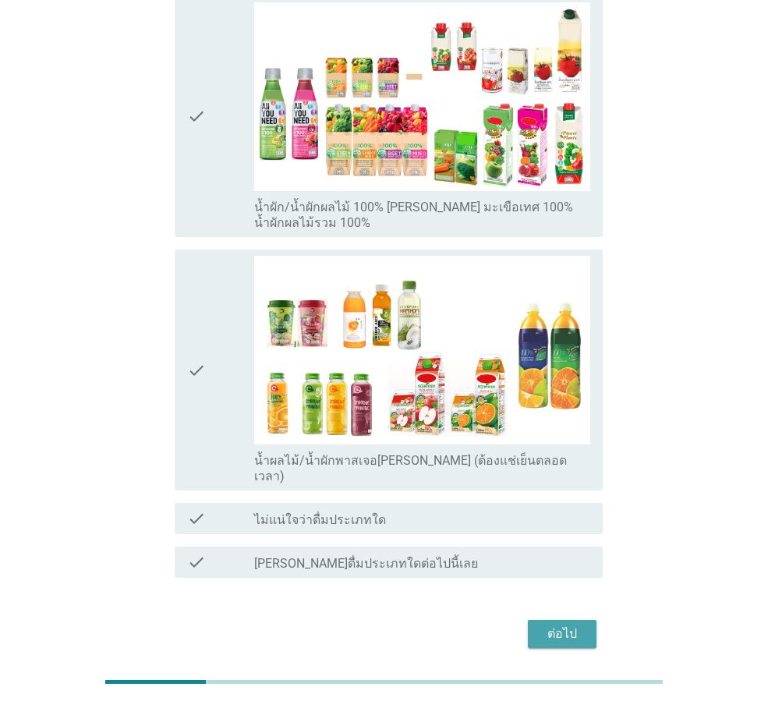
click at [562, 625] on div "ต่อไป" at bounding box center [563, 634] width 44 height 19
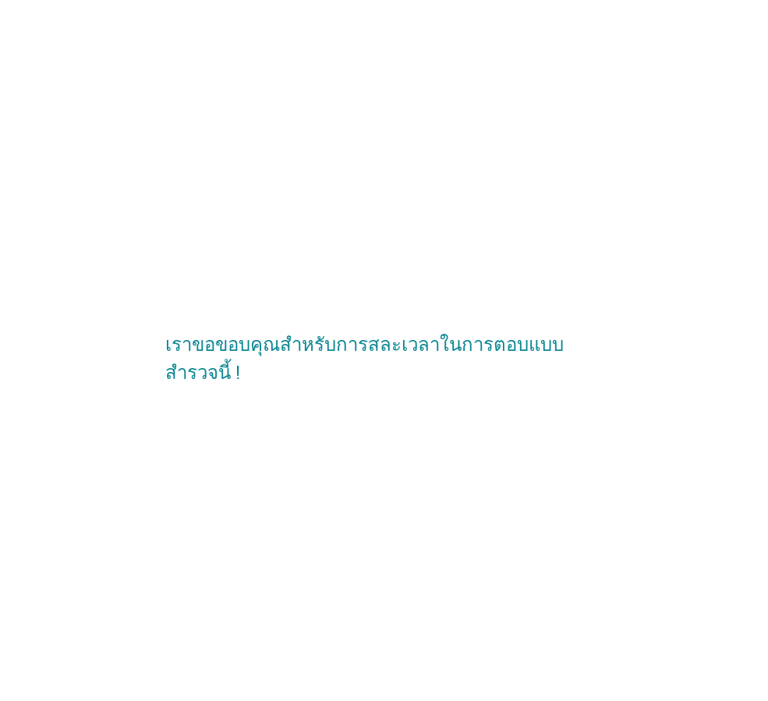
scroll to position [0, 0]
